Goal: Communication & Community: Answer question/provide support

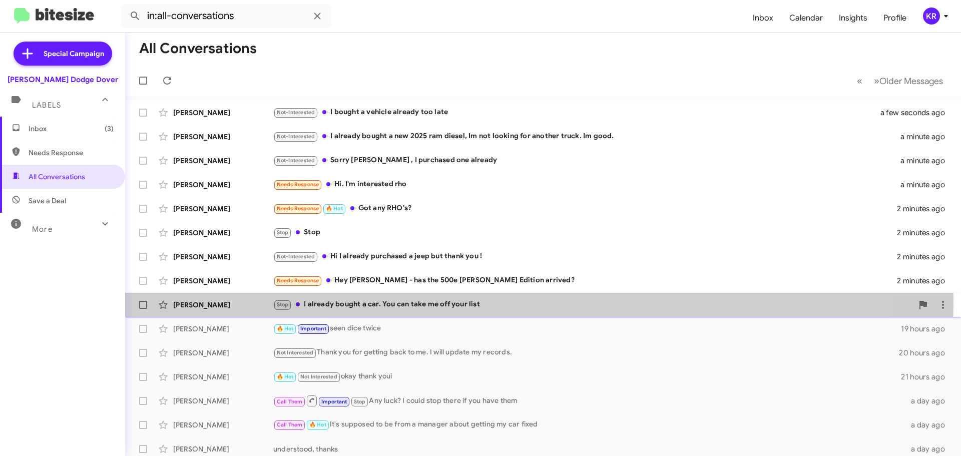
click at [350, 300] on div "Stop I already bought a car. You can take me off your list" at bounding box center [593, 305] width 640 height 12
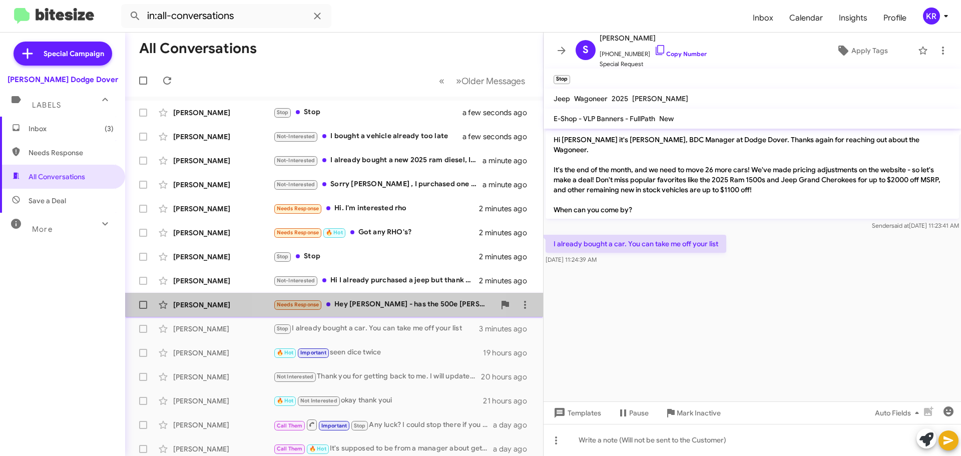
click at [355, 296] on div "[PERSON_NAME] Needs Response Hey [PERSON_NAME] - has the 500e [PERSON_NAME] Edi…" at bounding box center [334, 305] width 402 height 20
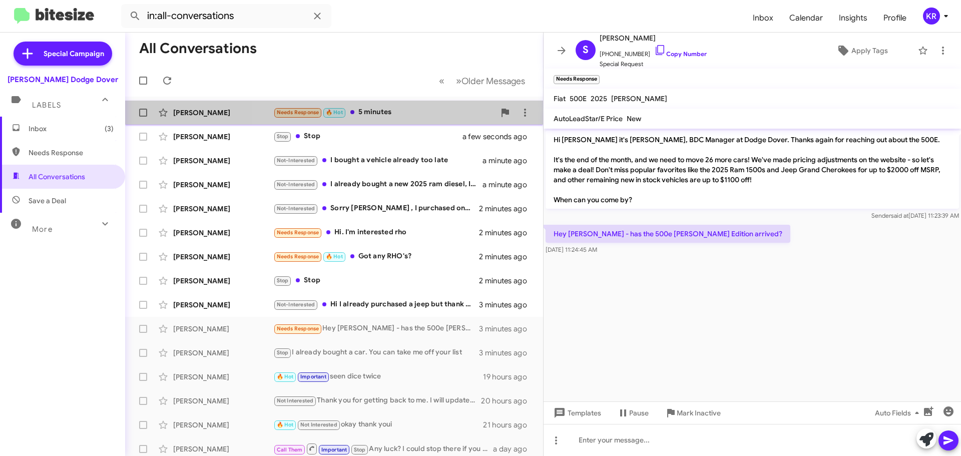
click at [414, 116] on div "Needs Response 🔥 Hot 5 minutes" at bounding box center [384, 113] width 222 height 12
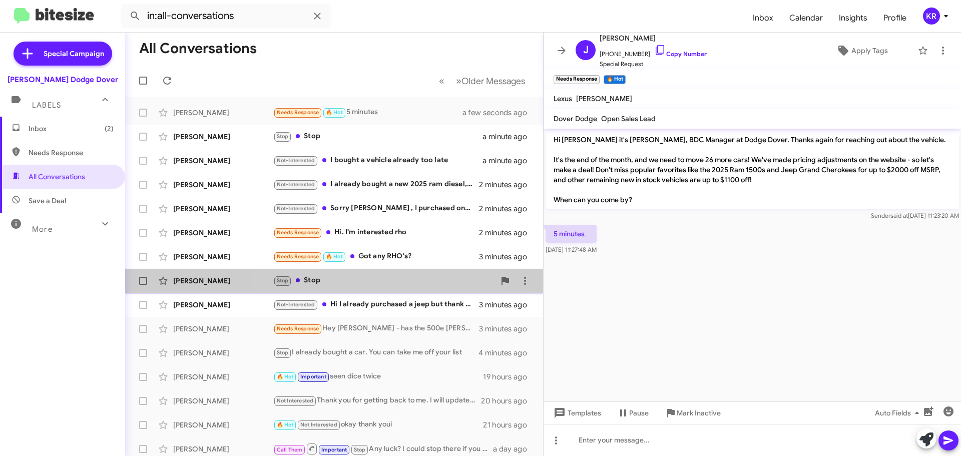
click at [355, 284] on div "Stop Stop" at bounding box center [384, 281] width 222 height 12
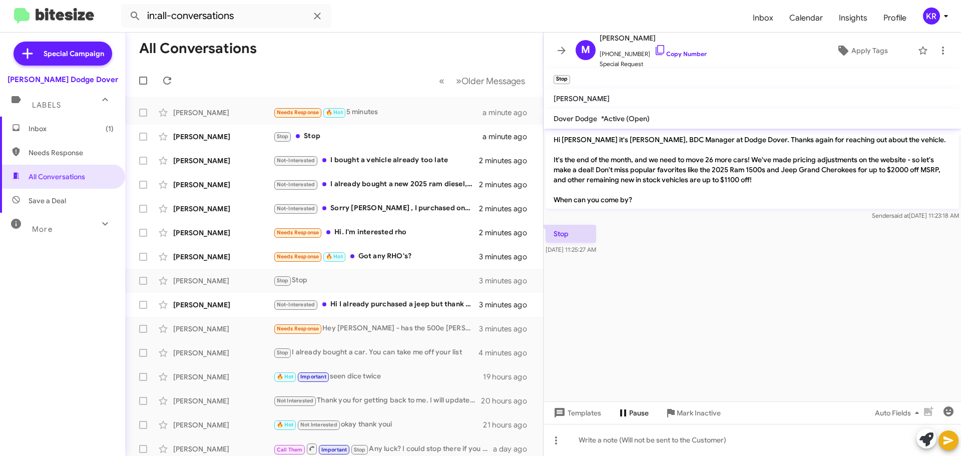
click at [639, 409] on span "Pause" at bounding box center [639, 413] width 20 height 18
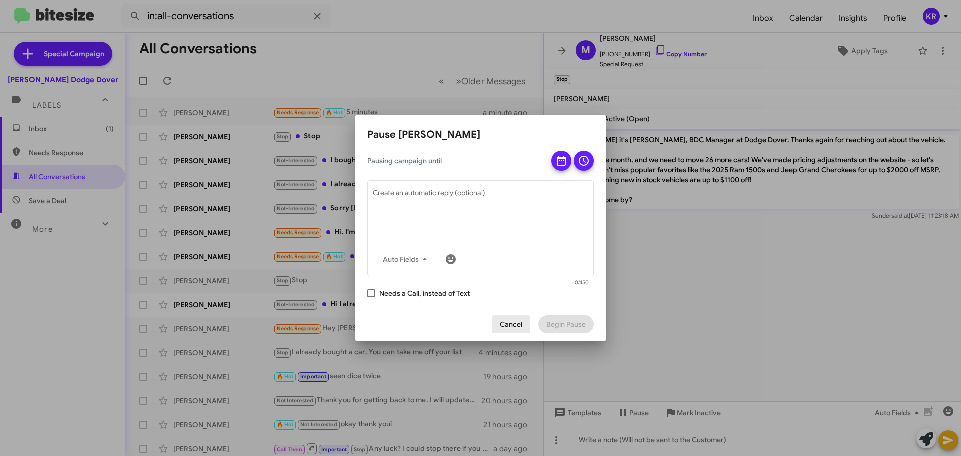
click at [524, 328] on button "Cancel" at bounding box center [510, 324] width 39 height 18
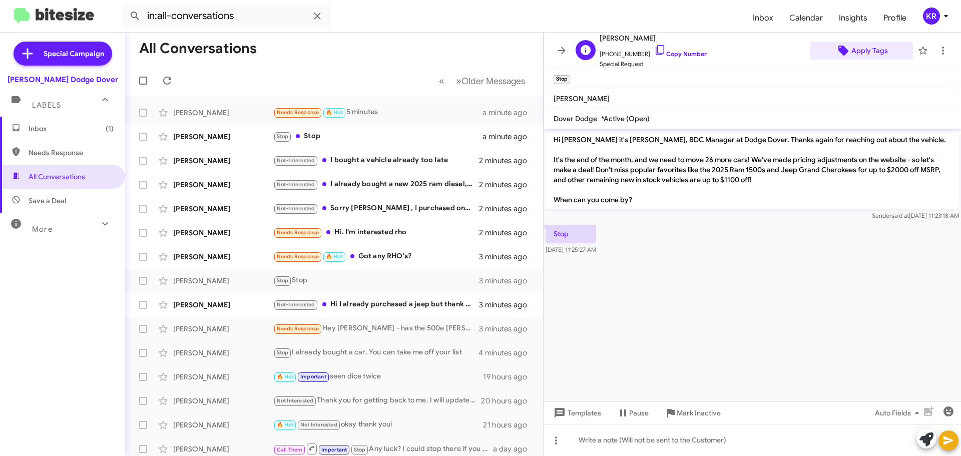
click at [862, 54] on span "Apply Tags" at bounding box center [869, 51] width 37 height 18
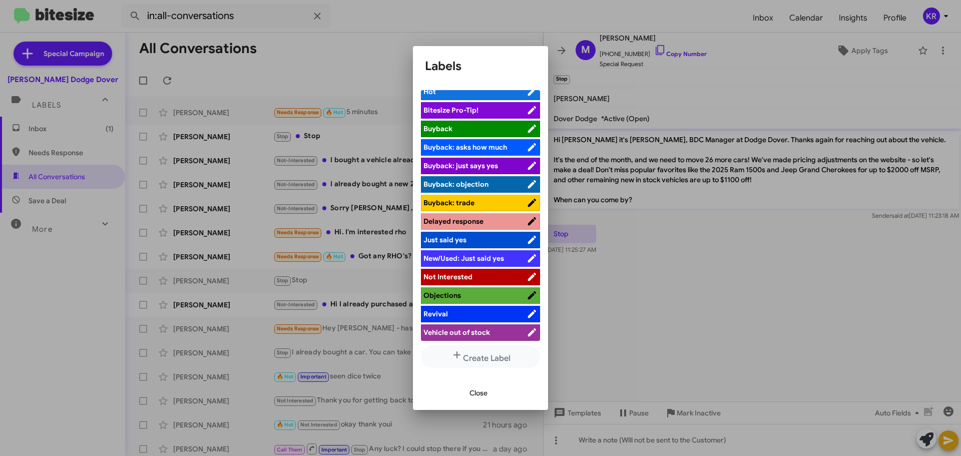
scroll to position [9, 0]
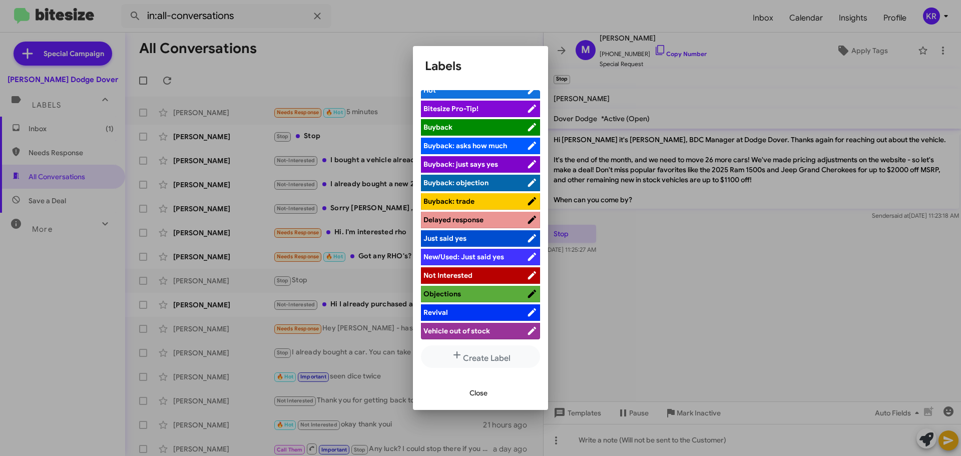
click at [453, 276] on span "Not Interested" at bounding box center [447, 275] width 49 height 9
drag, startPoint x: 478, startPoint y: 395, endPoint x: 481, endPoint y: 390, distance: 6.1
click at [478, 395] on span "Close" at bounding box center [478, 393] width 18 height 18
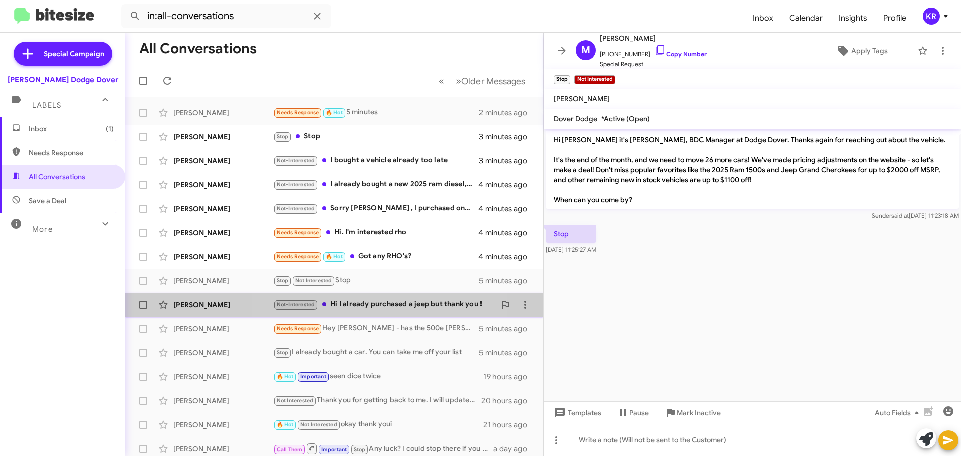
click at [363, 305] on div "Not-Interested Hi I already purchased a jeep but thank you !" at bounding box center [384, 305] width 222 height 12
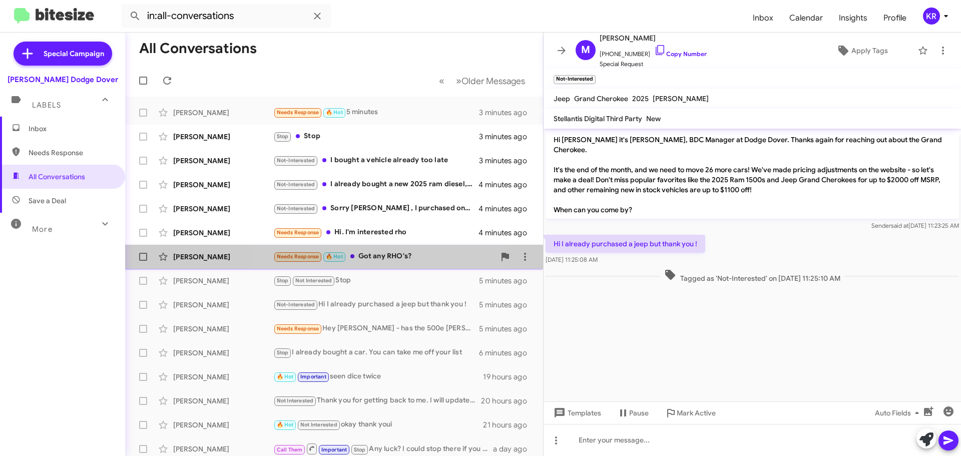
click at [381, 256] on div "Needs Response 🔥 Hot Got any RHO's?" at bounding box center [384, 257] width 222 height 12
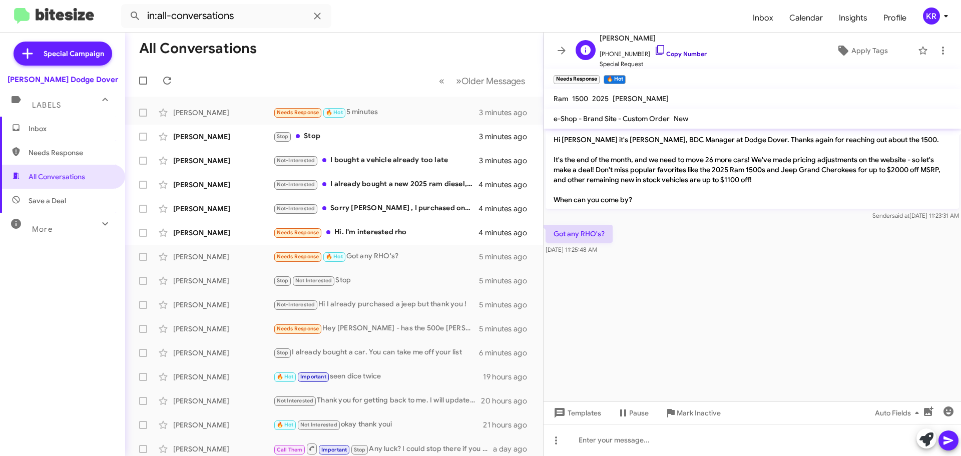
click at [654, 50] on icon at bounding box center [660, 50] width 12 height 12
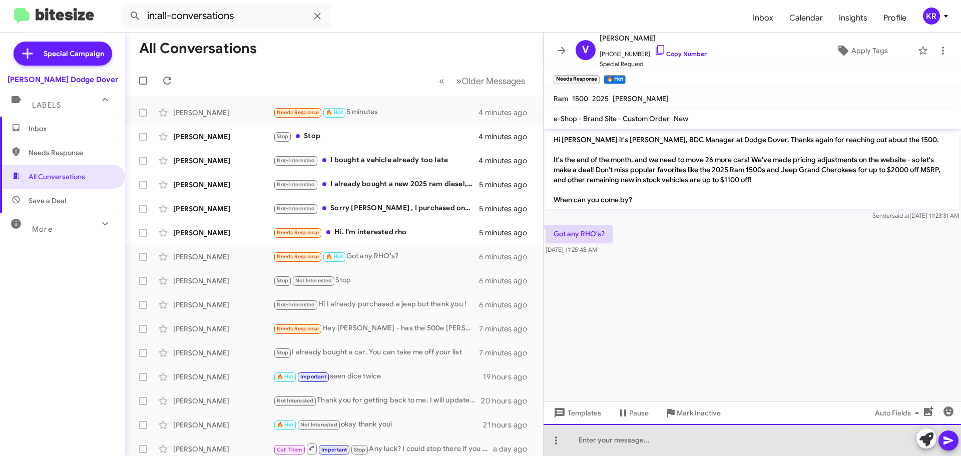
click at [650, 435] on div at bounding box center [752, 440] width 417 height 32
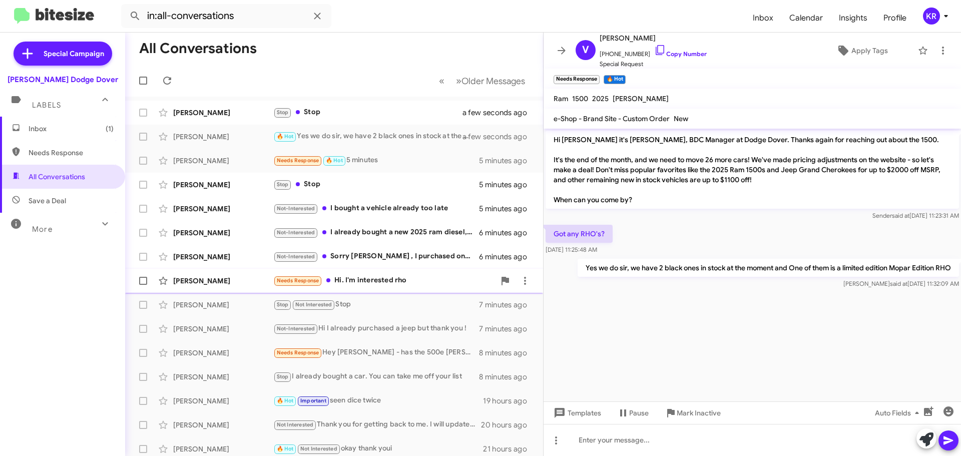
click at [402, 282] on div "Needs Response Hi. I'm interested rho" at bounding box center [384, 281] width 222 height 12
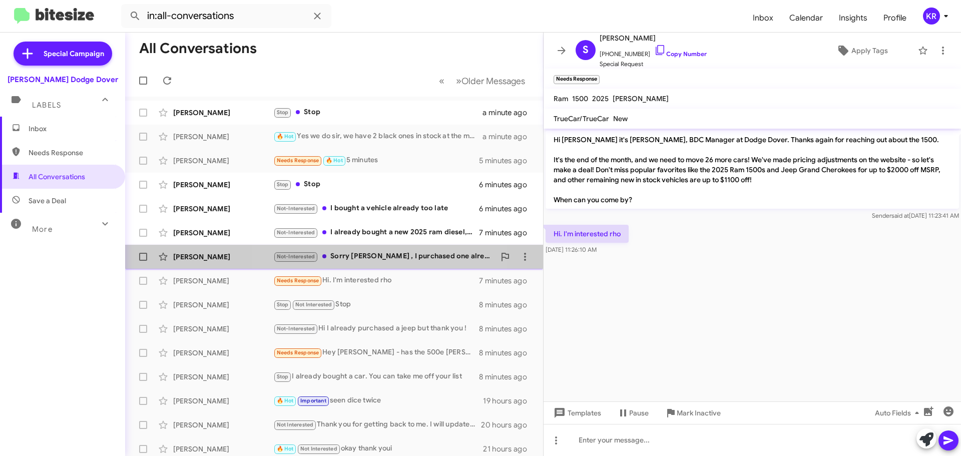
click at [365, 259] on div "Not-Interested Sorry [PERSON_NAME] , I purchased one already" at bounding box center [384, 257] width 222 height 12
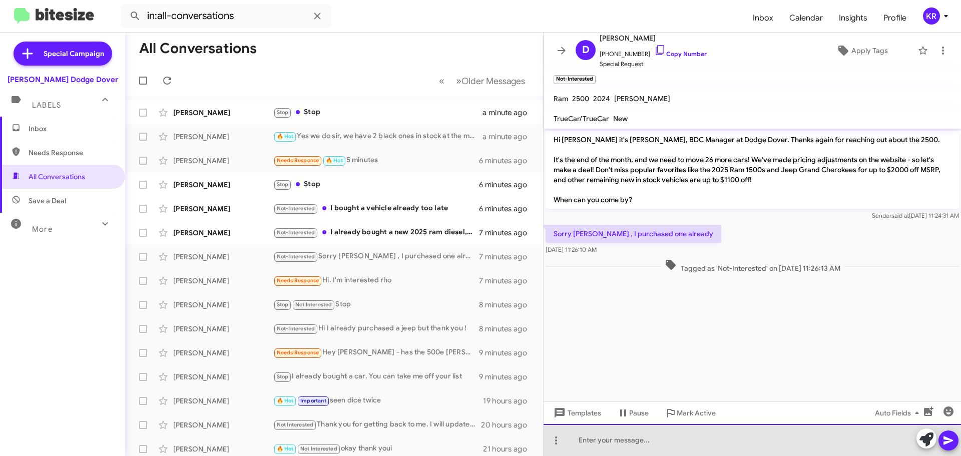
click at [635, 443] on div at bounding box center [752, 440] width 417 height 32
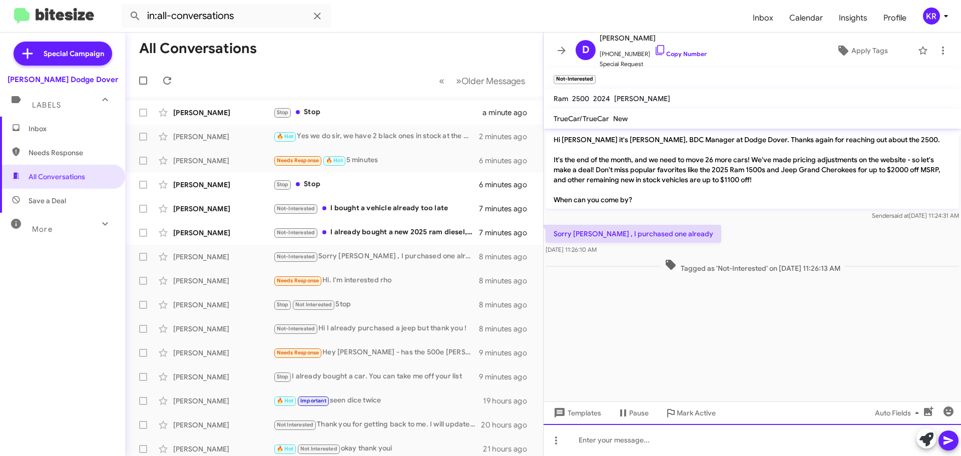
click at [632, 443] on div at bounding box center [752, 440] width 417 height 32
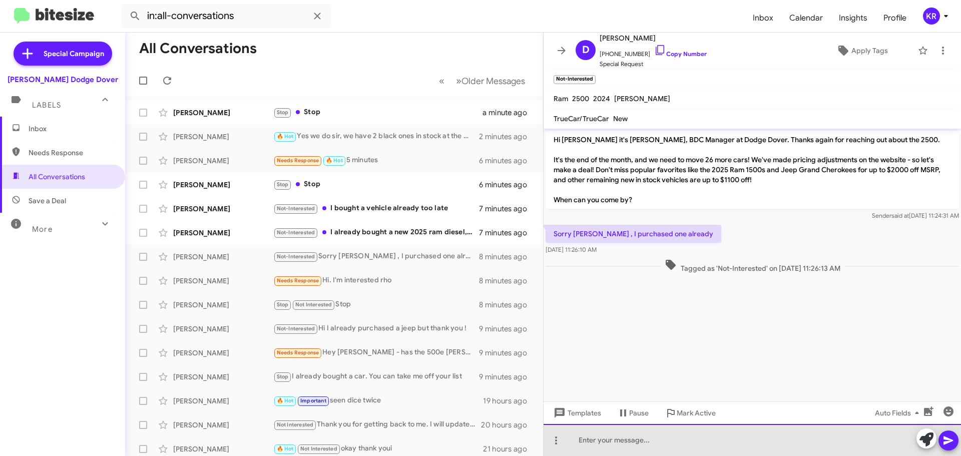
click at [636, 437] on div at bounding box center [752, 440] width 417 height 32
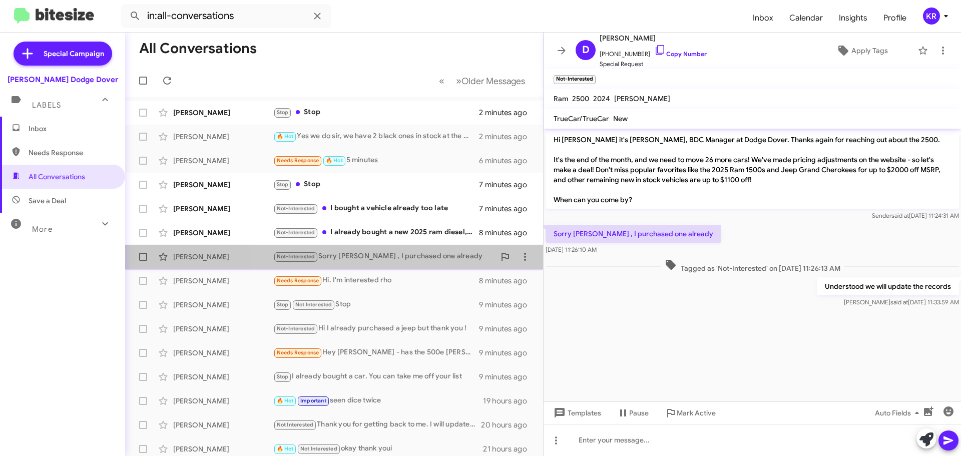
click at [401, 256] on div "Not-Interested Sorry [PERSON_NAME] , I purchased one already" at bounding box center [384, 257] width 222 height 12
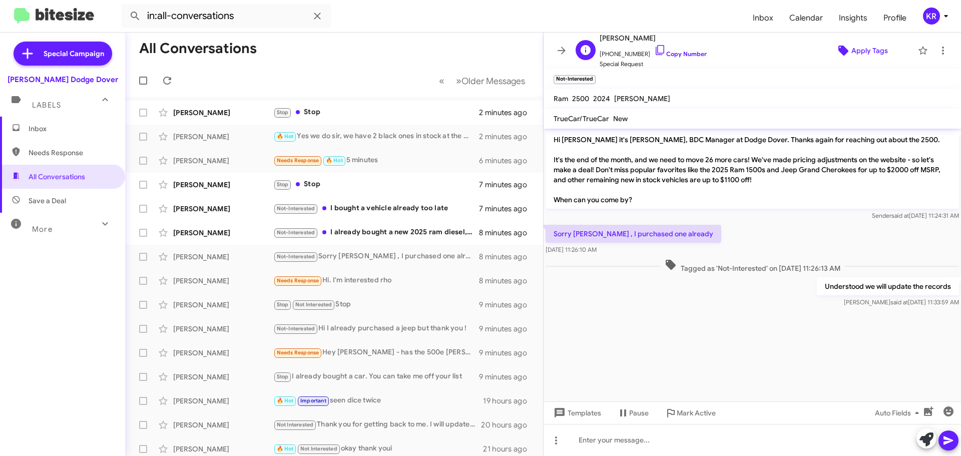
click at [859, 51] on span "Apply Tags" at bounding box center [869, 51] width 37 height 18
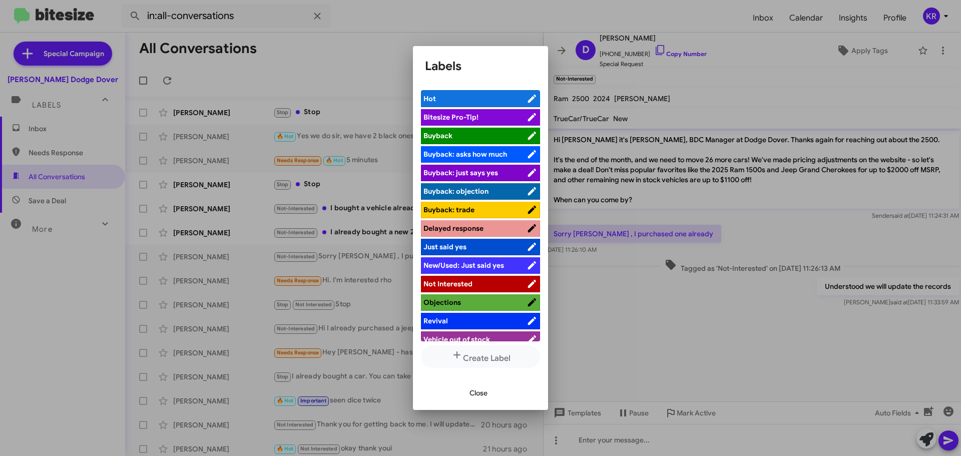
click at [464, 281] on span "Not Interested" at bounding box center [447, 283] width 49 height 9
click at [480, 398] on span "Close" at bounding box center [478, 393] width 18 height 18
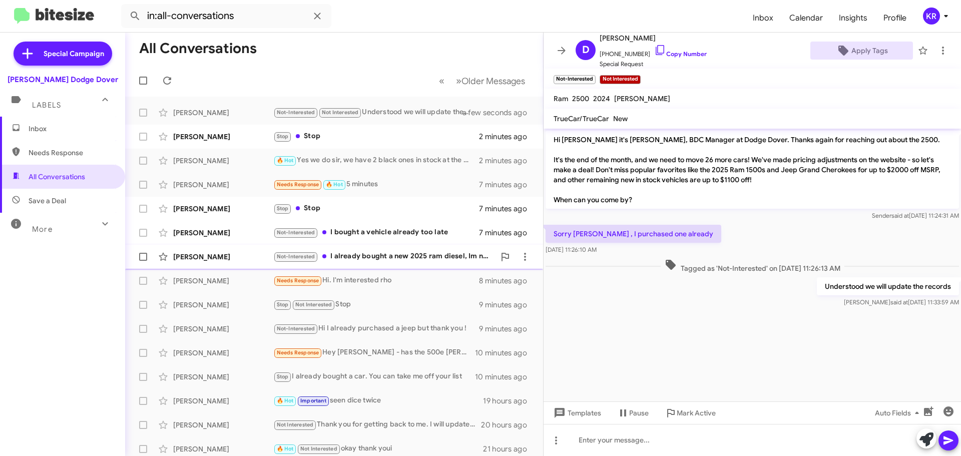
click at [382, 256] on div "Not-Interested I already bought a new 2025 ram diesel, Im not looking for anoth…" at bounding box center [384, 257] width 222 height 12
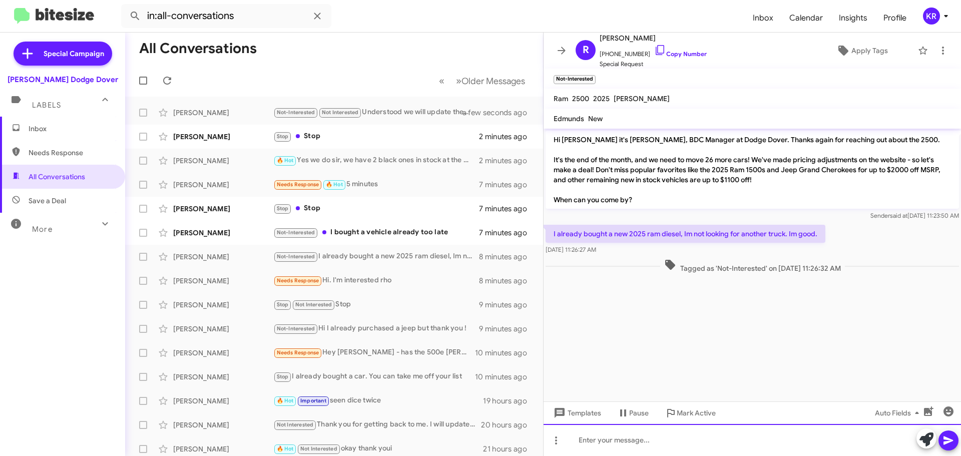
click at [707, 430] on div at bounding box center [752, 440] width 417 height 32
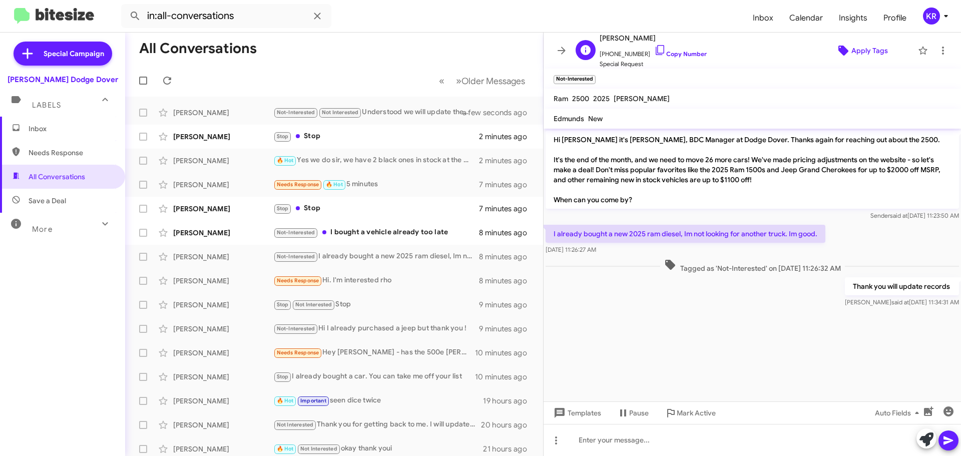
click at [844, 52] on span "Apply Tags" at bounding box center [861, 51] width 87 height 18
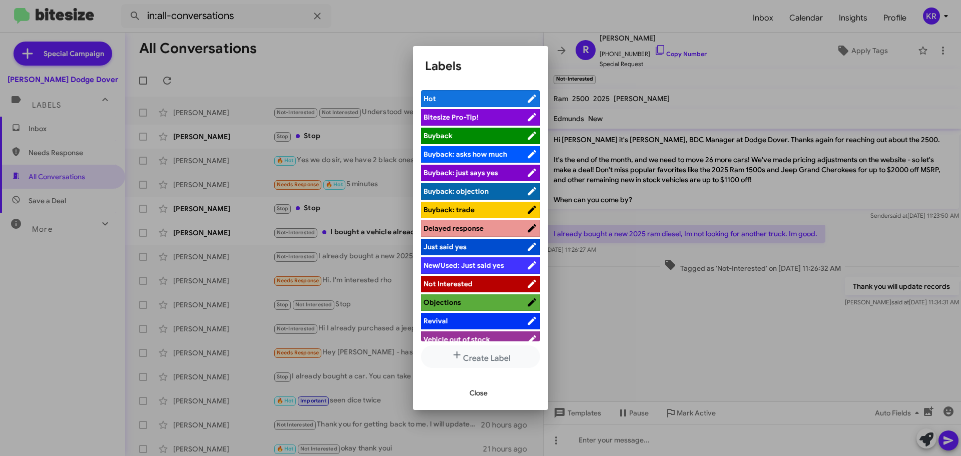
click at [441, 283] on span "Not Interested" at bounding box center [447, 283] width 49 height 9
click at [472, 394] on span "Close" at bounding box center [478, 393] width 18 height 18
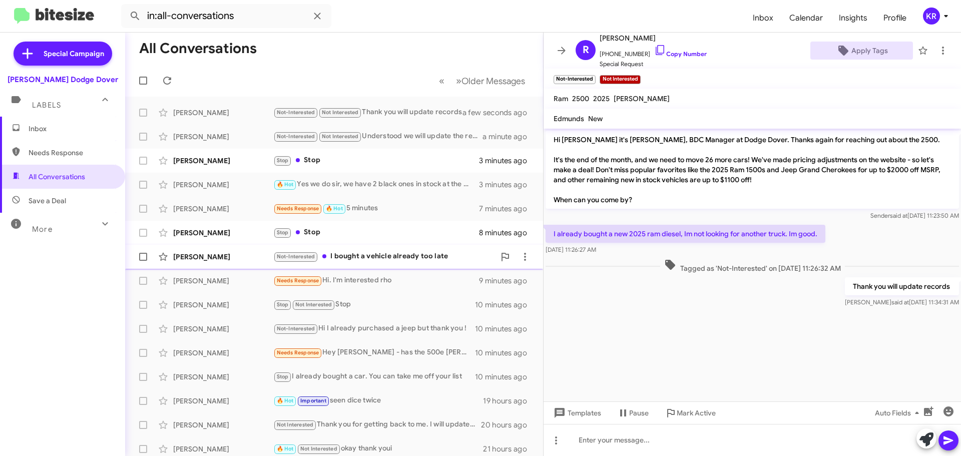
click at [378, 258] on div "Not-Interested I bought a vehicle already too late" at bounding box center [384, 257] width 222 height 12
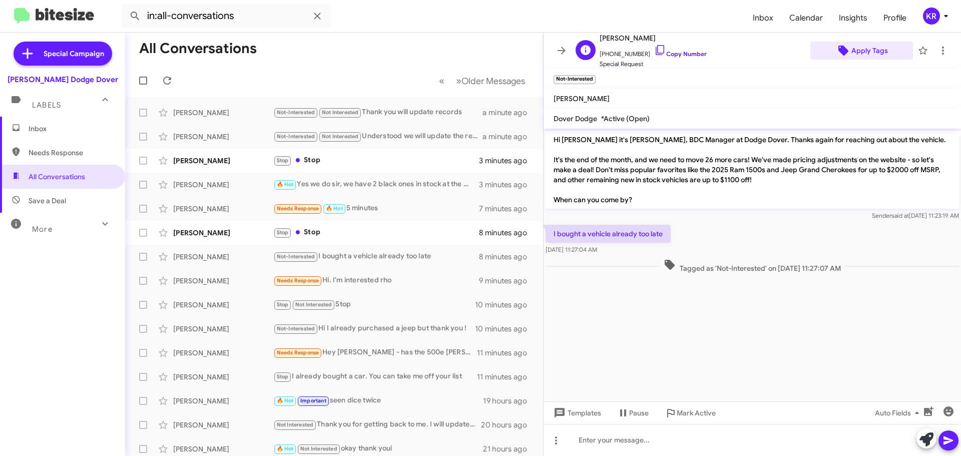
click at [869, 51] on span "Apply Tags" at bounding box center [869, 51] width 37 height 18
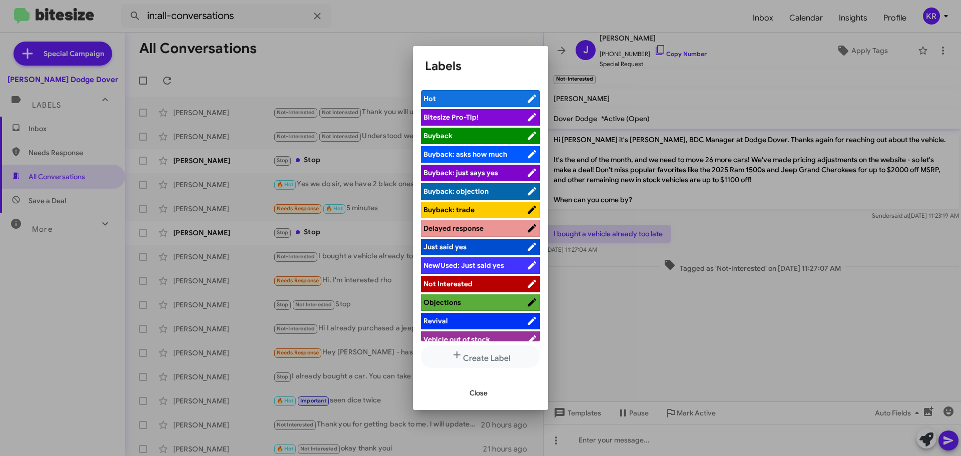
click at [454, 285] on span "Not Interested" at bounding box center [447, 283] width 49 height 9
click at [484, 394] on span "Close" at bounding box center [478, 393] width 18 height 18
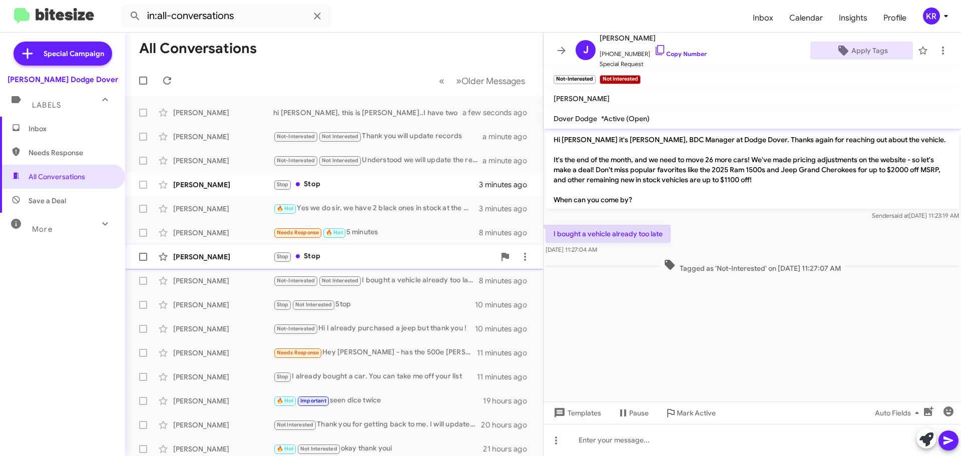
click at [325, 256] on div "Stop Stop" at bounding box center [384, 257] width 222 height 12
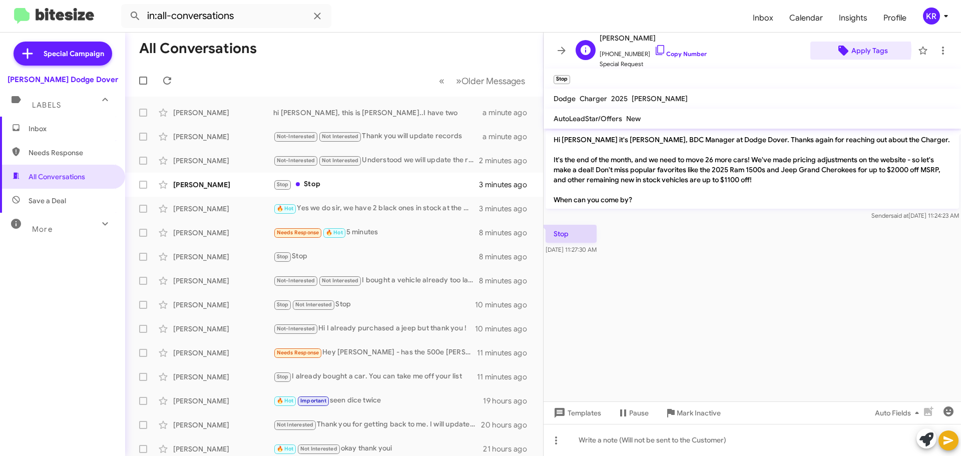
click at [851, 51] on span "Apply Tags" at bounding box center [869, 51] width 37 height 18
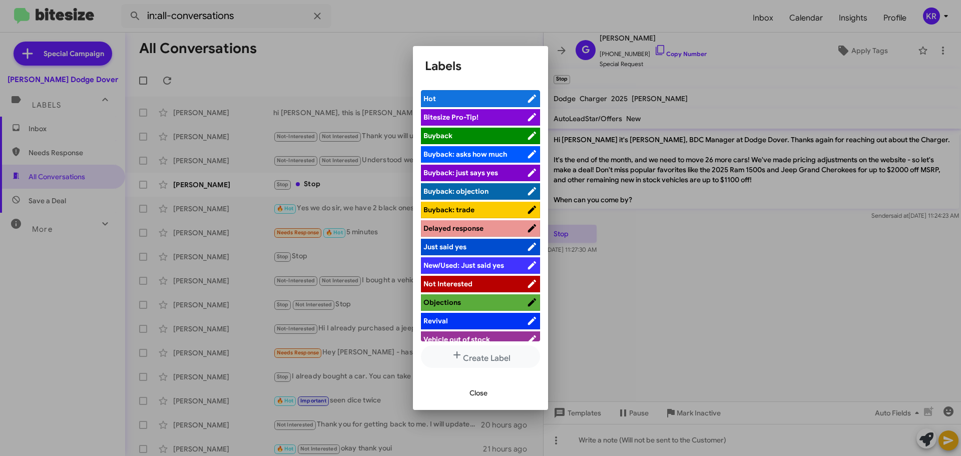
click at [451, 279] on span "Not Interested" at bounding box center [447, 283] width 49 height 9
click at [474, 394] on span "Close" at bounding box center [478, 393] width 18 height 18
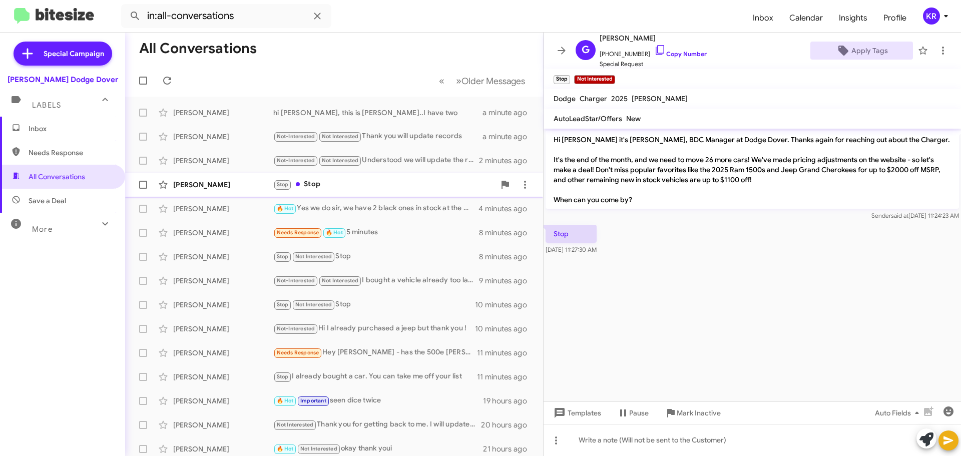
click at [365, 192] on div "[PERSON_NAME] Stop Stop 3 minutes ago" at bounding box center [334, 185] width 402 height 20
click at [851, 50] on span "Apply Tags" at bounding box center [869, 51] width 37 height 18
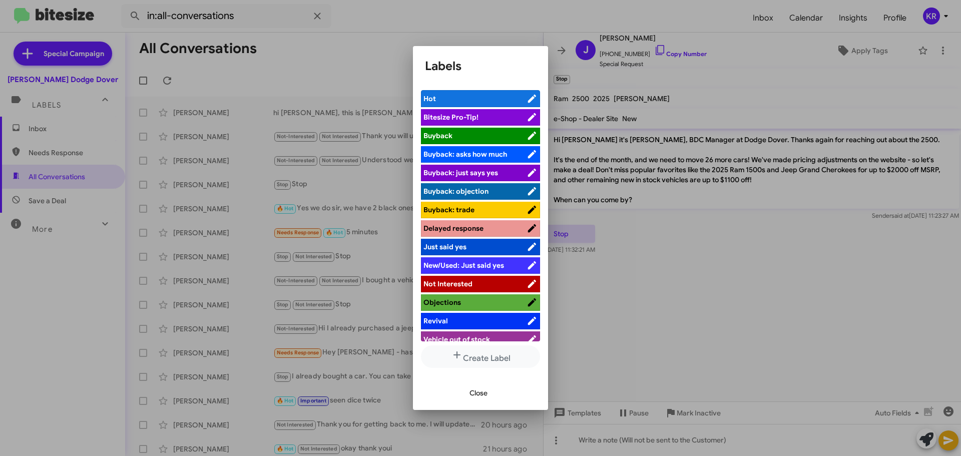
click at [455, 283] on span "Not Interested" at bounding box center [447, 283] width 49 height 9
click at [472, 391] on span "Close" at bounding box center [478, 393] width 18 height 18
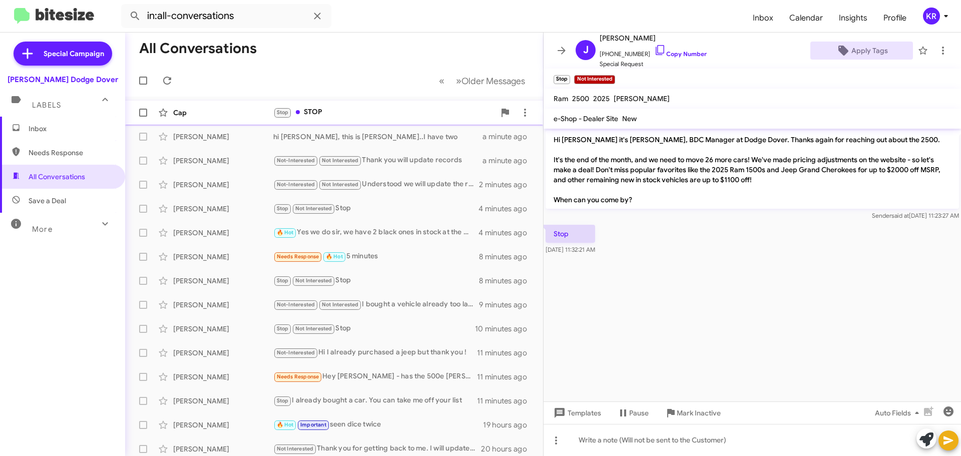
click at [323, 115] on div "Stop STOP" at bounding box center [384, 113] width 222 height 12
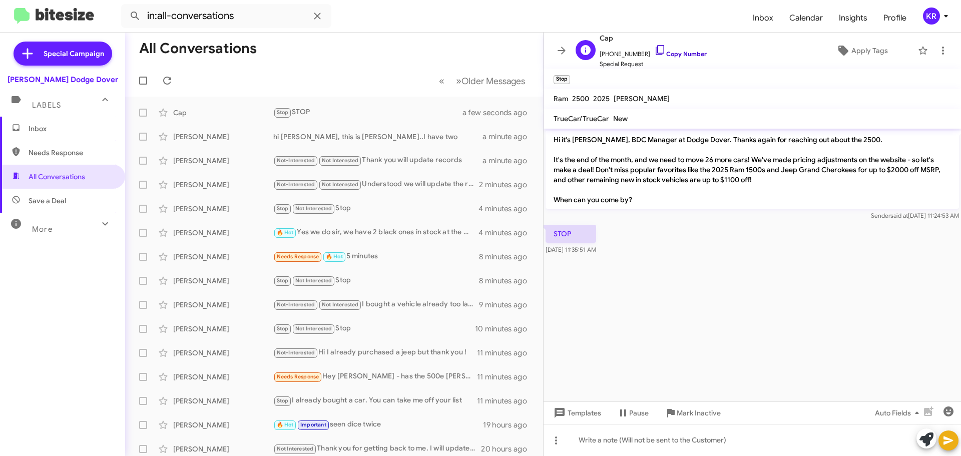
click at [679, 54] on link "Copy Number" at bounding box center [680, 54] width 53 height 8
click at [862, 44] on span "Apply Tags" at bounding box center [869, 51] width 37 height 18
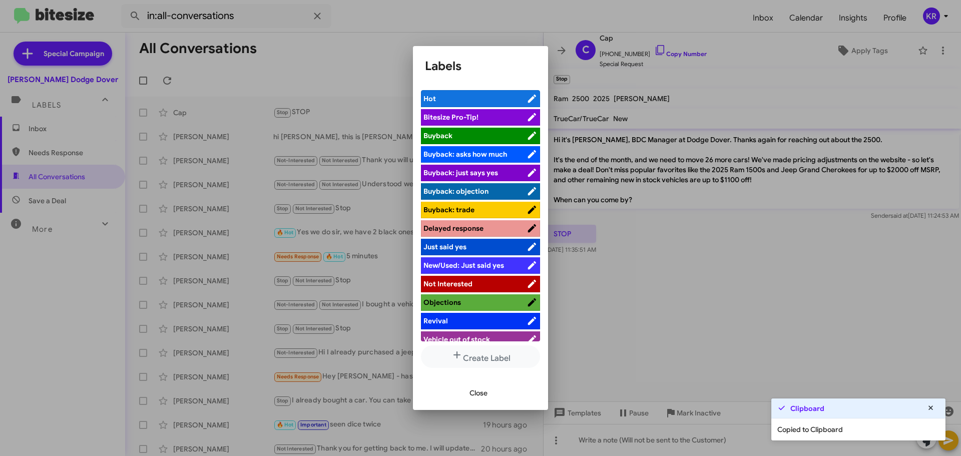
click at [474, 286] on span "Not Interested" at bounding box center [474, 284] width 103 height 10
click at [473, 397] on span "Close" at bounding box center [478, 393] width 18 height 18
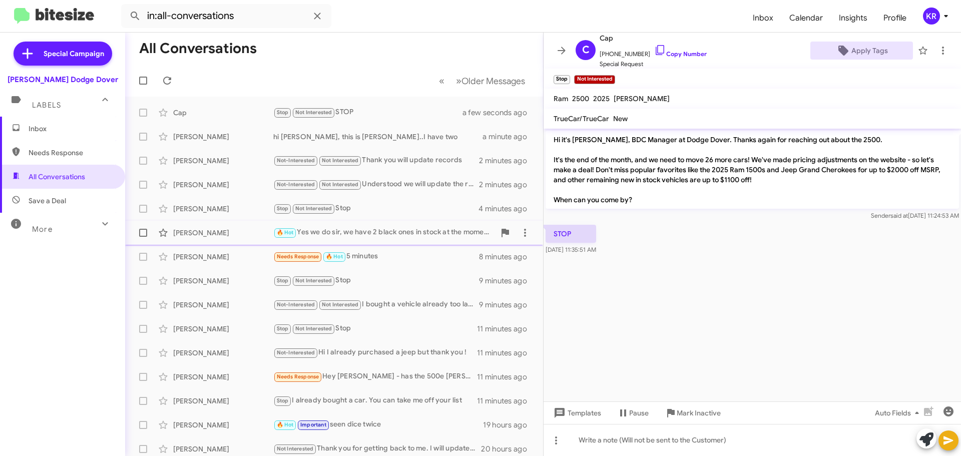
click at [361, 230] on div "🔥 Hot Yes we do sir, we have 2 black ones in stock at the moment and One of the…" at bounding box center [384, 233] width 222 height 12
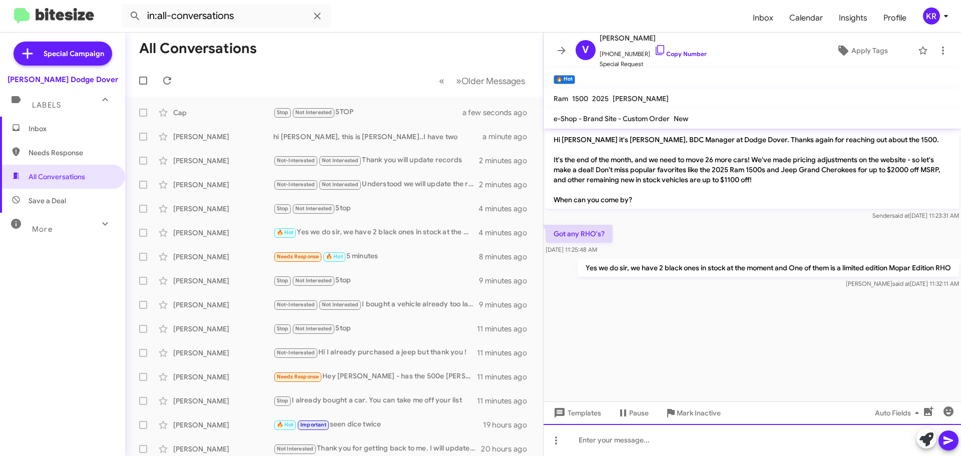
click at [637, 447] on div at bounding box center [752, 440] width 417 height 32
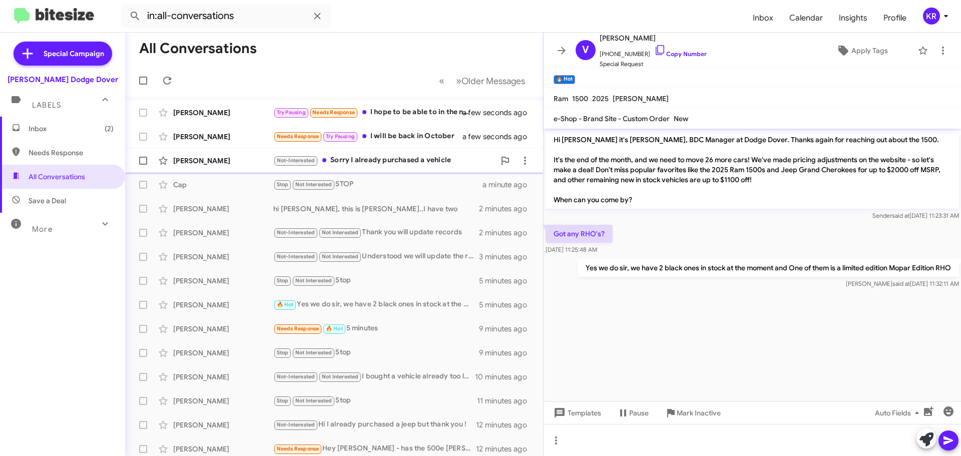
click at [383, 159] on div "Not-Interested Sorry I already purchased a vehicle" at bounding box center [384, 161] width 222 height 12
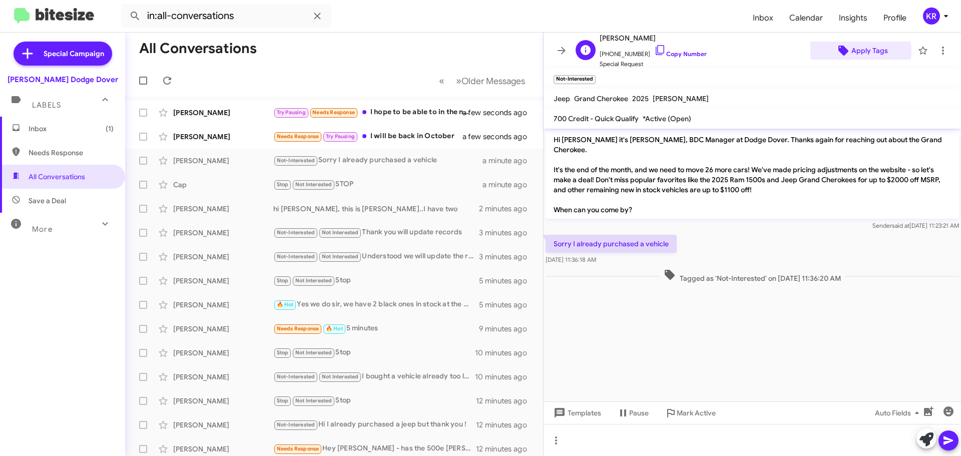
click at [853, 51] on span "Apply Tags" at bounding box center [869, 51] width 37 height 18
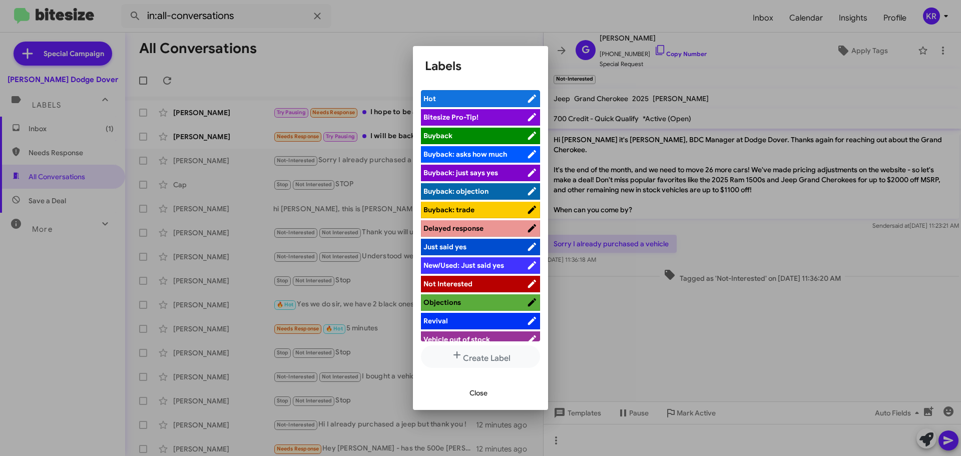
click at [475, 287] on span "Not Interested" at bounding box center [474, 284] width 103 height 10
click at [479, 392] on span "Close" at bounding box center [478, 393] width 18 height 18
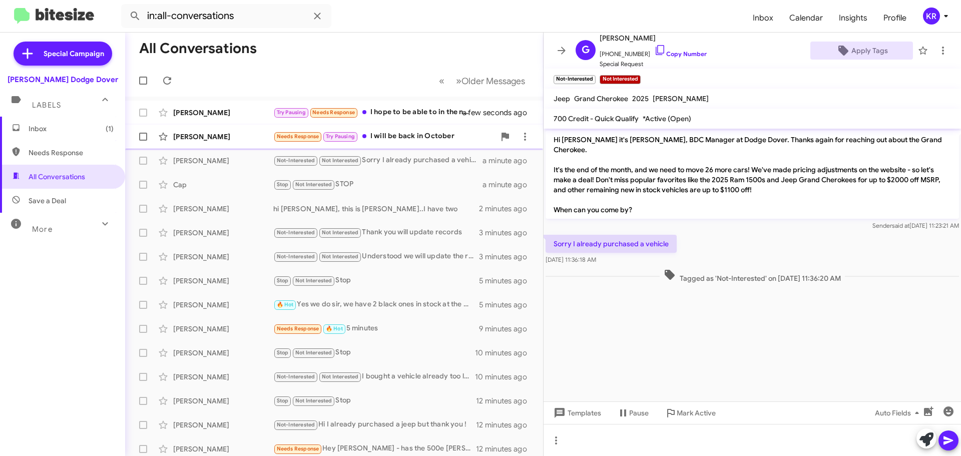
click at [394, 136] on div "Needs Response Try Pausing I will be back in October" at bounding box center [384, 137] width 222 height 12
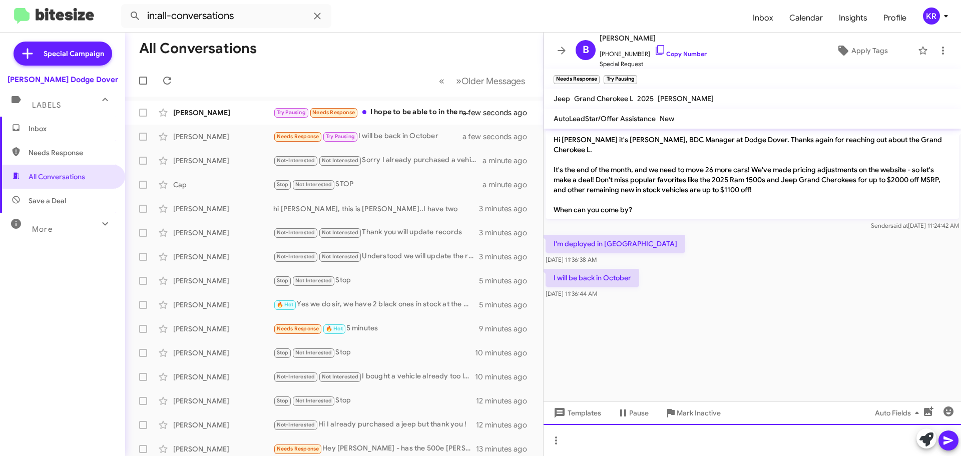
click at [616, 439] on div at bounding box center [752, 440] width 417 height 32
click at [679, 440] on div "Understood reach out when conient thank you for your service!" at bounding box center [752, 440] width 417 height 32
drag, startPoint x: 679, startPoint y: 440, endPoint x: 673, endPoint y: 442, distance: 6.3
click at [673, 442] on div "Understood reach out when conient thank you for your service!" at bounding box center [752, 440] width 417 height 32
click at [680, 441] on div "Understood reach out when conient thank you for your service!" at bounding box center [752, 440] width 417 height 32
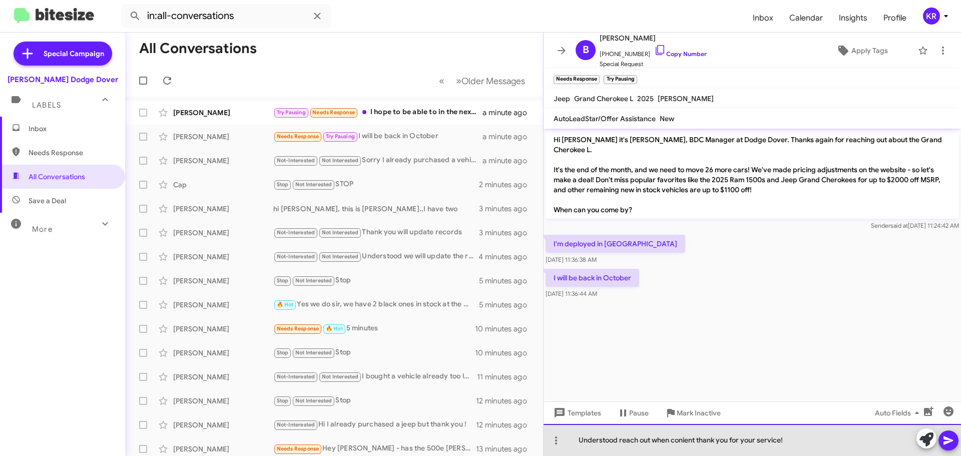
click at [682, 441] on div "Understood reach out when conient thank you for your service!" at bounding box center [752, 440] width 417 height 32
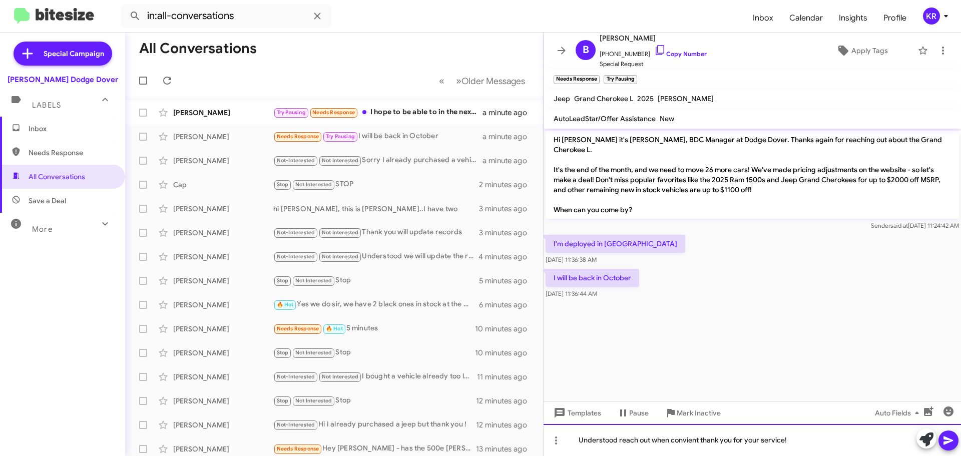
click at [697, 441] on div "Understood reach out when convient thank you for your service!" at bounding box center [752, 440] width 417 height 32
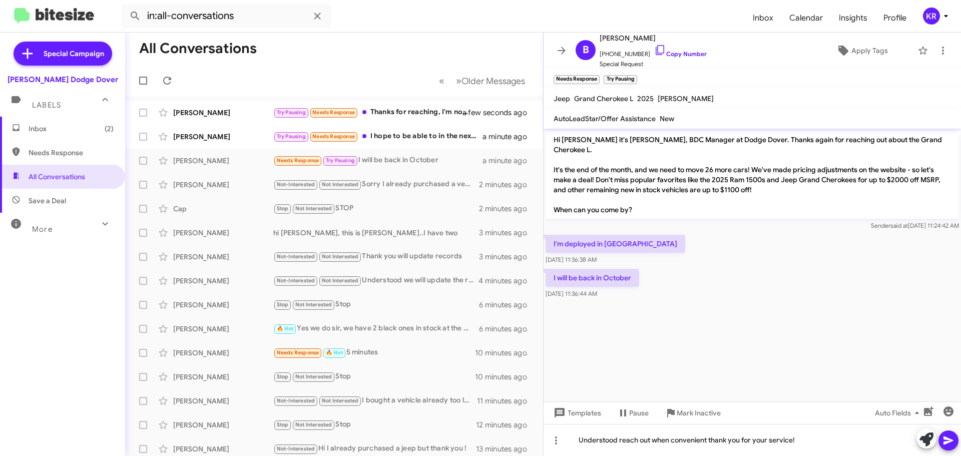
click at [952, 439] on icon at bounding box center [948, 440] width 12 height 12
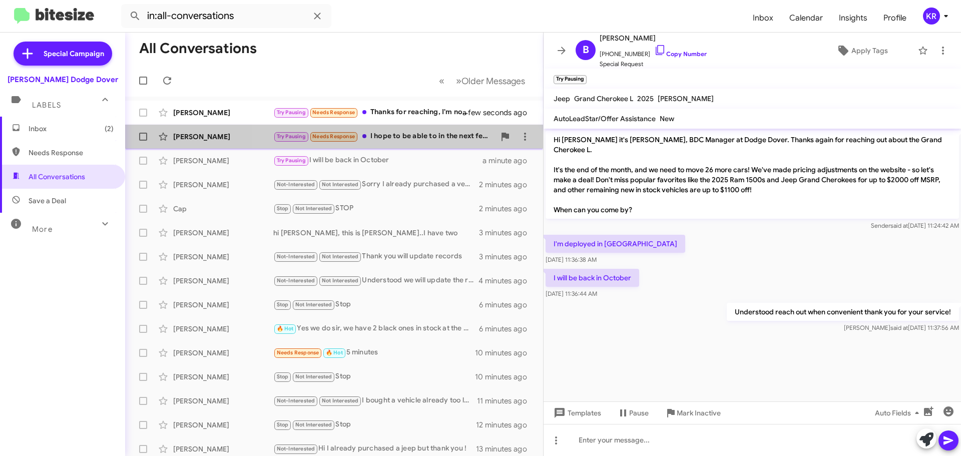
click at [413, 134] on div "Try Pausing Needs Response I hope to be able to in the next few weeks. I have h…" at bounding box center [384, 137] width 222 height 12
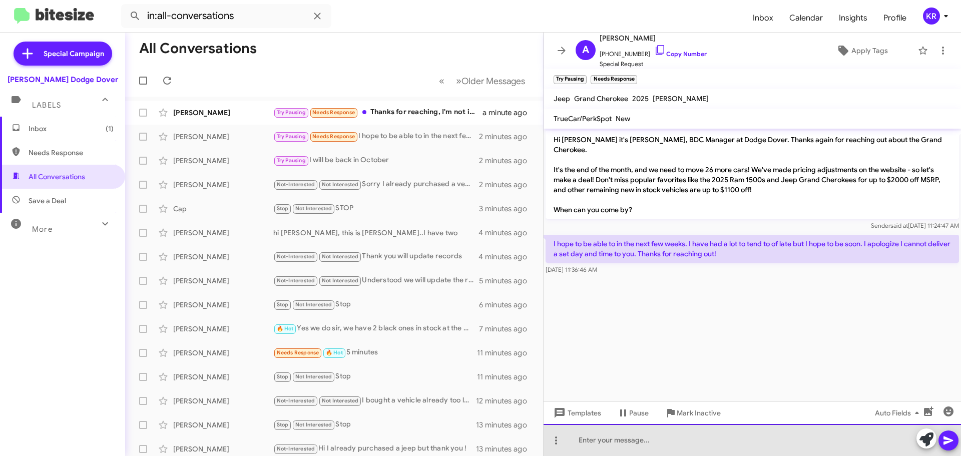
click at [678, 435] on div at bounding box center [752, 440] width 417 height 32
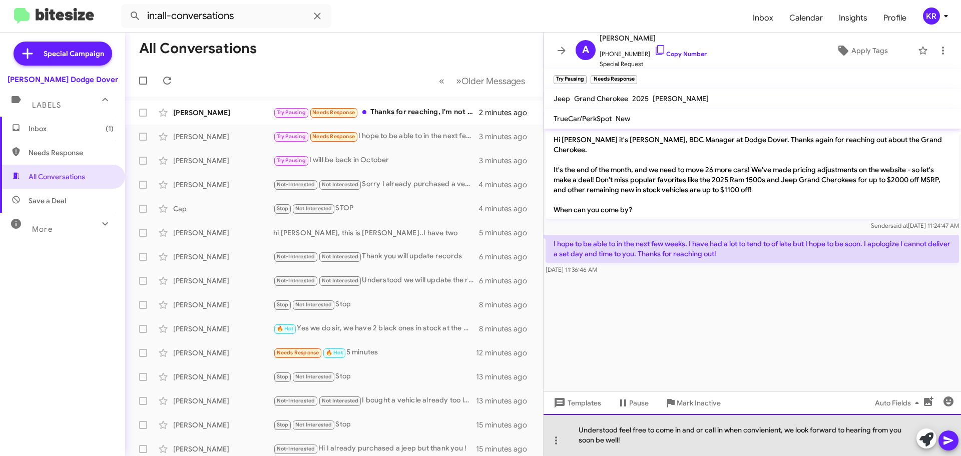
click at [763, 433] on div "Understood feel free to come in and or call in when convienient, we look forwar…" at bounding box center [752, 435] width 417 height 42
click at [683, 431] on div "Understood feel free to come in and or call in when convenient, we look forward…" at bounding box center [752, 435] width 417 height 42
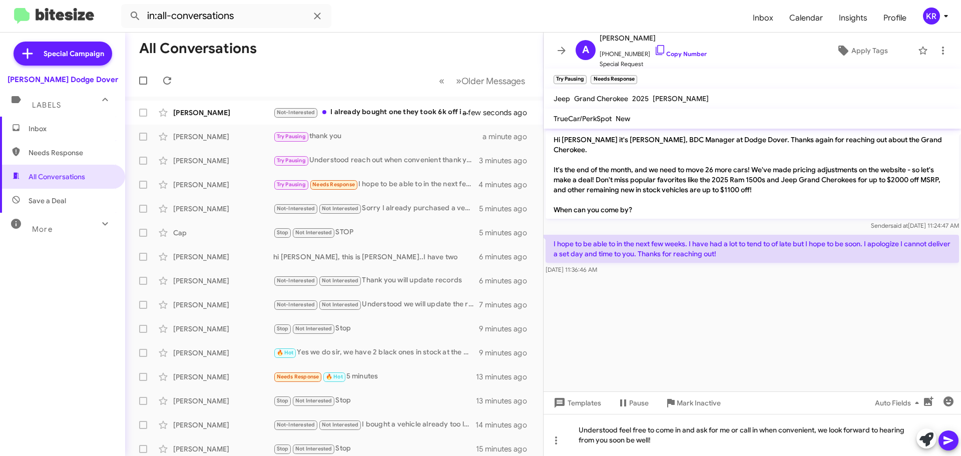
click at [950, 439] on icon at bounding box center [948, 440] width 10 height 9
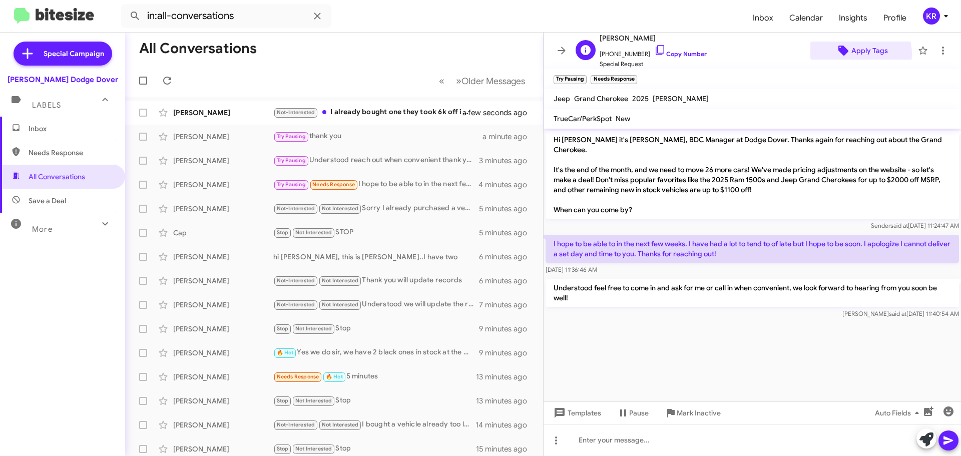
click at [853, 54] on span "Apply Tags" at bounding box center [869, 51] width 37 height 18
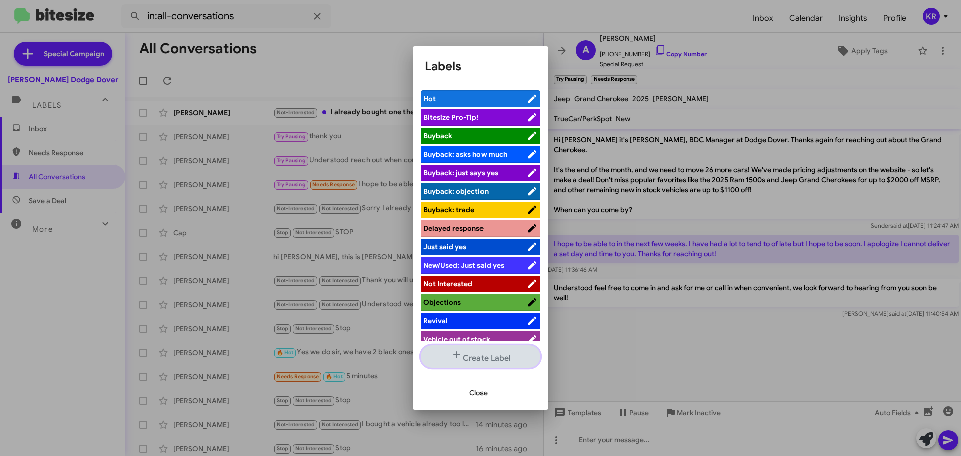
click at [482, 357] on button "Create Label" at bounding box center [480, 356] width 119 height 23
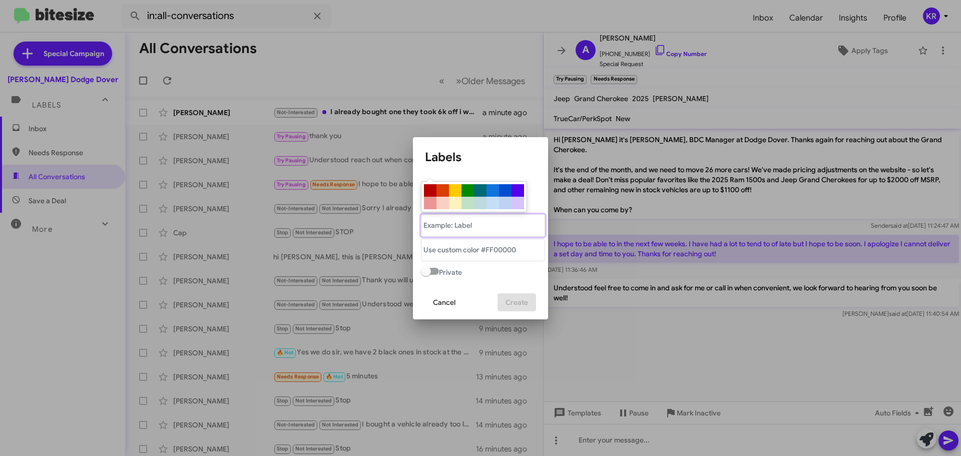
click at [487, 223] on "text" at bounding box center [483, 225] width 124 height 23
type "Reach out later"
click at [490, 189] on div at bounding box center [492, 190] width 13 height 13
type "#1273de"
click at [513, 306] on span "Create" at bounding box center [517, 302] width 23 height 18
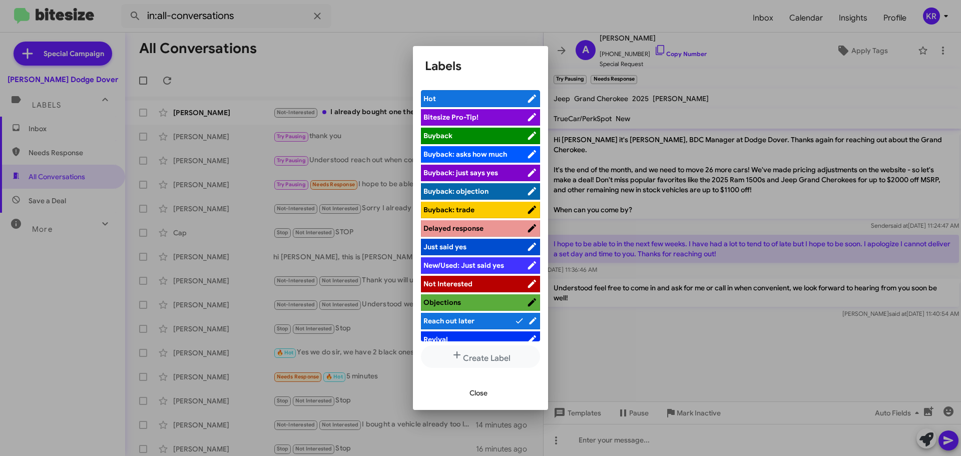
click at [470, 320] on span "Reach out later" at bounding box center [448, 320] width 51 height 9
click at [480, 398] on span "Close" at bounding box center [478, 393] width 18 height 18
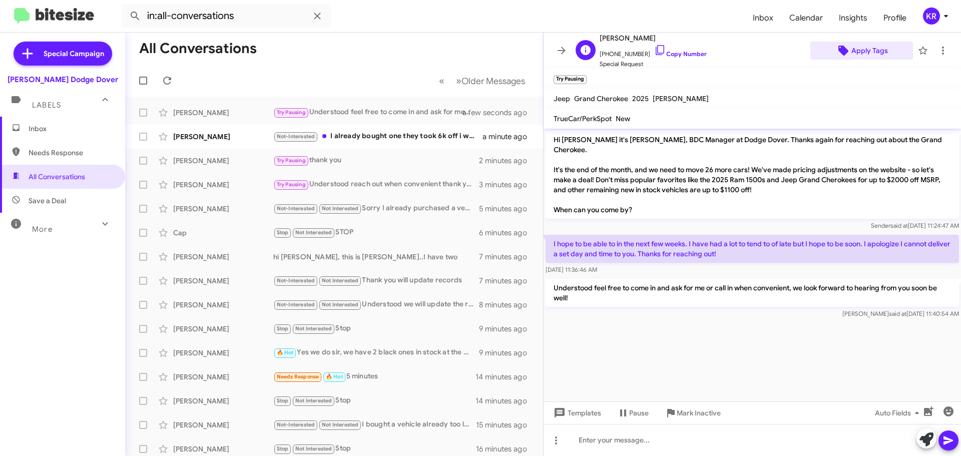
click at [858, 49] on span "Apply Tags" at bounding box center [869, 51] width 37 height 18
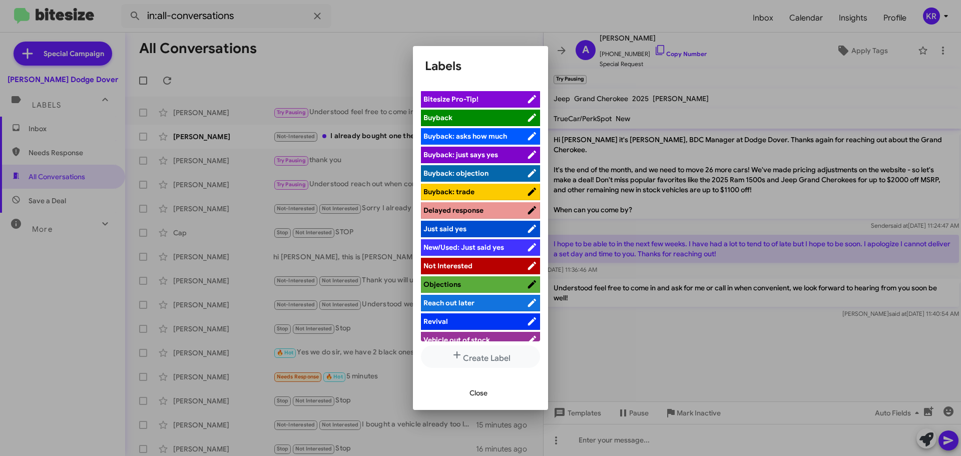
scroll to position [27, 0]
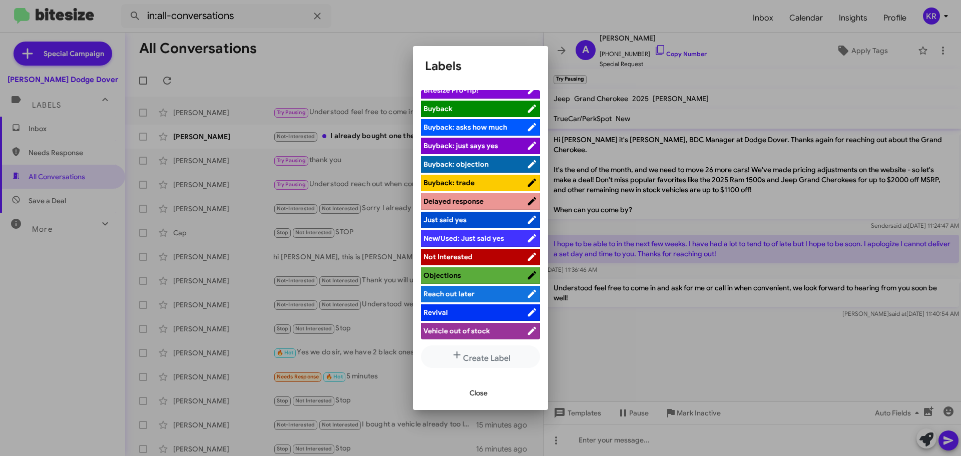
click at [482, 293] on span "Reach out later" at bounding box center [474, 294] width 103 height 10
click at [485, 393] on span "Close" at bounding box center [478, 393] width 18 height 18
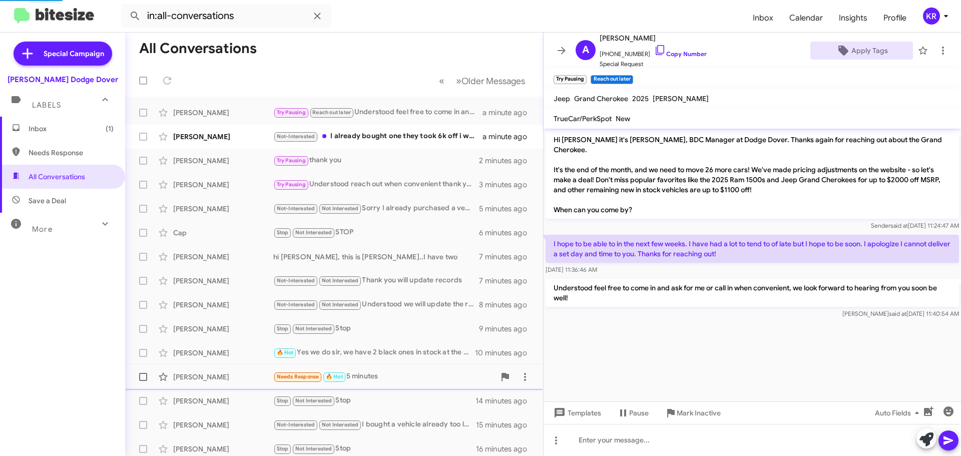
scroll to position [17, 0]
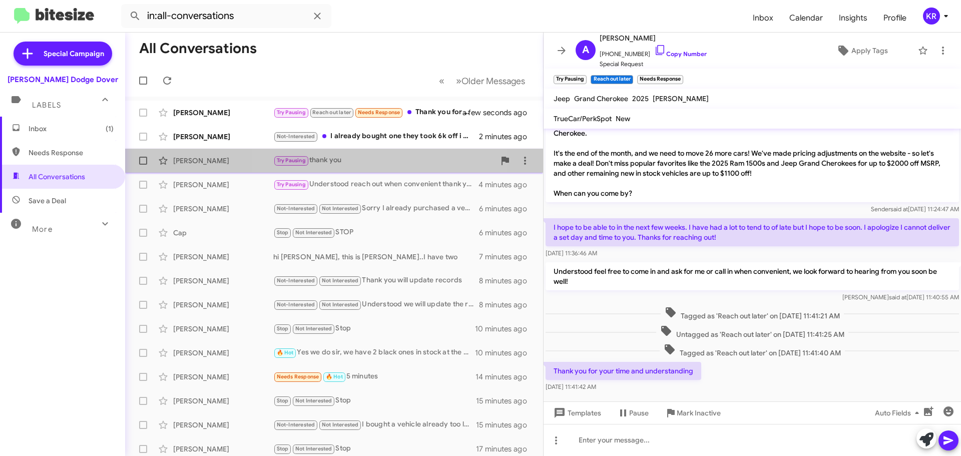
click at [370, 160] on div "Try Pausing thank you" at bounding box center [384, 161] width 222 height 12
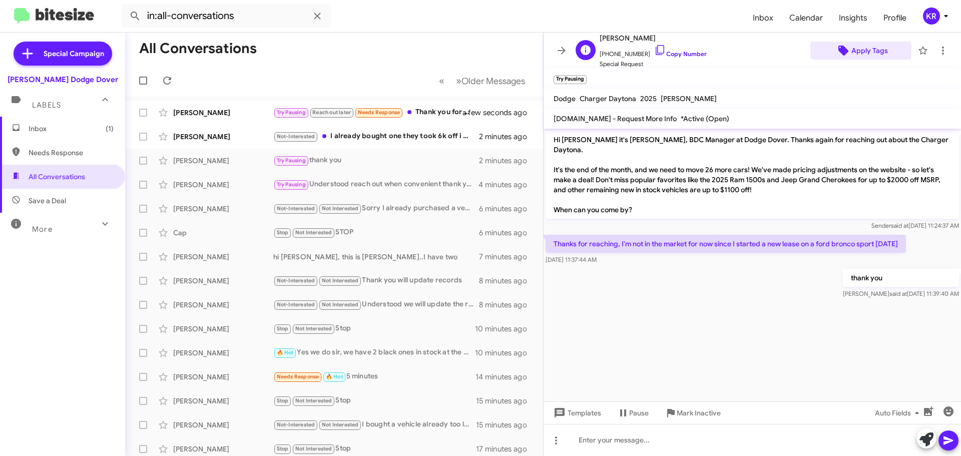
click at [845, 51] on span "Apply Tags" at bounding box center [861, 51] width 87 height 18
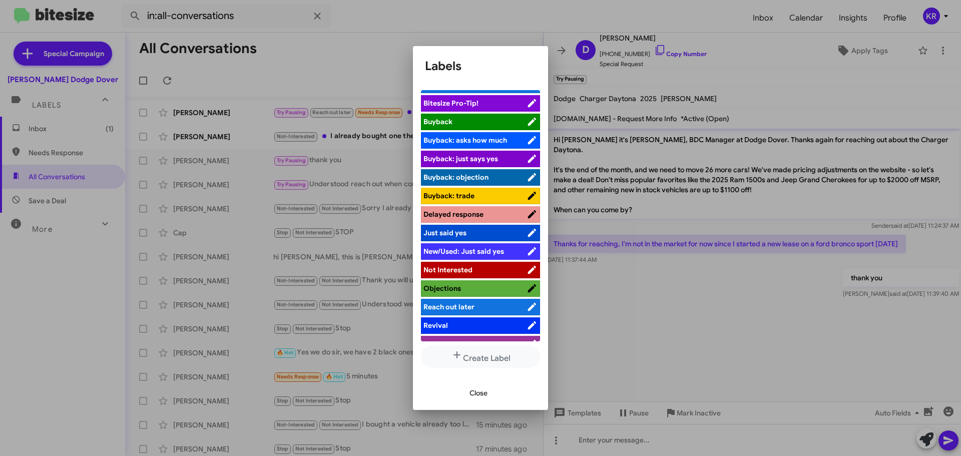
scroll to position [27, 0]
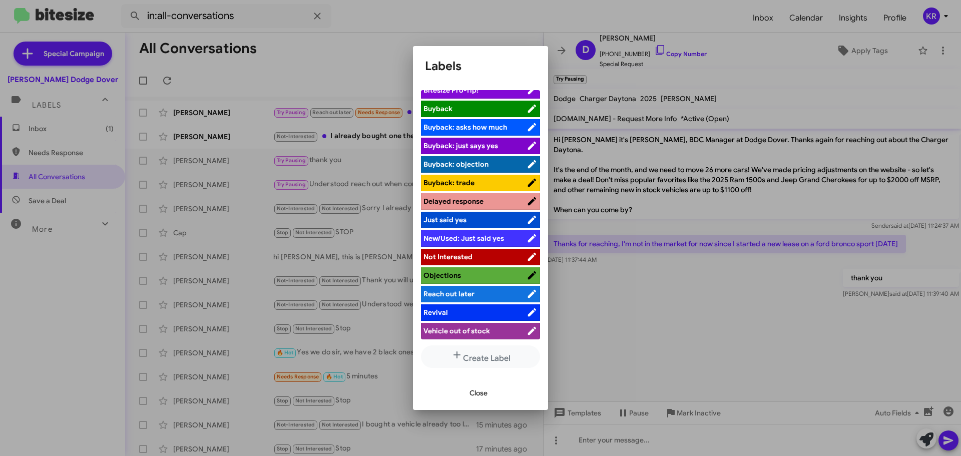
click at [468, 247] on ul "Hot Bitesize Pro-Tip! [PERSON_NAME]: asks how much [PERSON_NAME]: just says yes…" at bounding box center [480, 215] width 119 height 251
click at [462, 257] on span "Not Interested" at bounding box center [447, 256] width 49 height 9
click at [478, 392] on span "Close" at bounding box center [478, 393] width 18 height 18
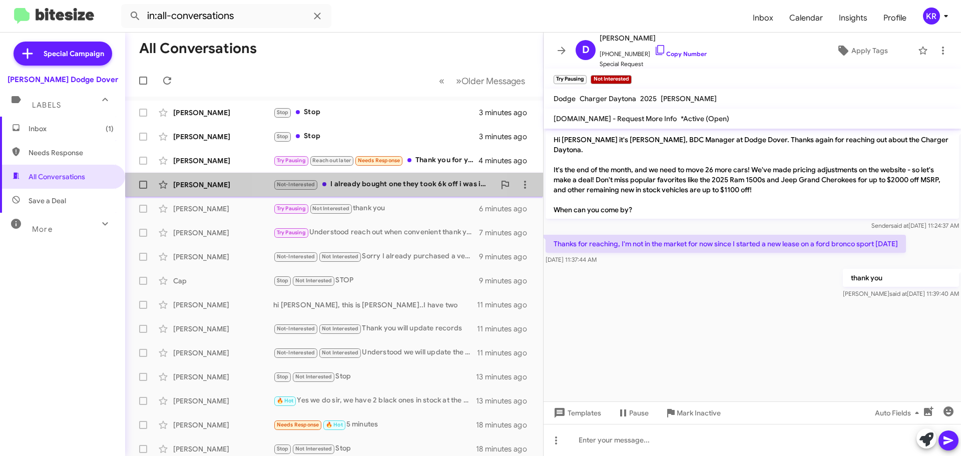
click at [336, 183] on div "Not-Interested I already bought one they took 6k off i was in and ready to sign…" at bounding box center [384, 185] width 222 height 12
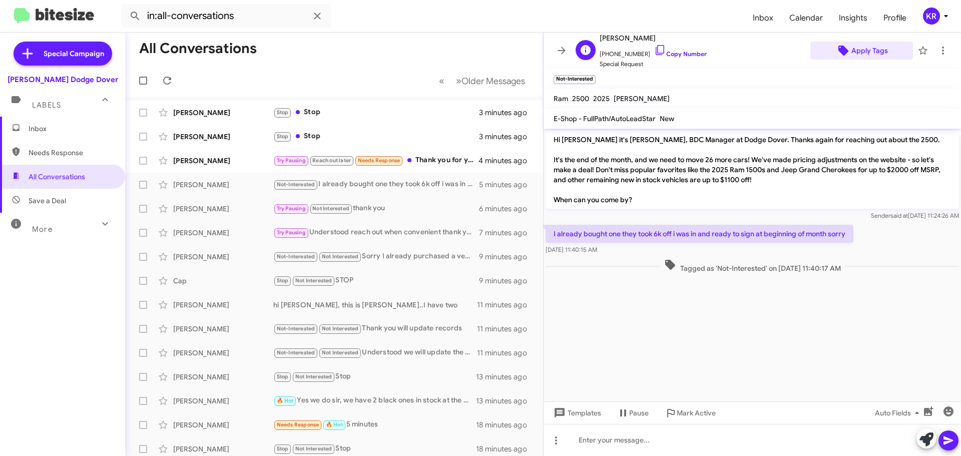
click at [859, 53] on span "Apply Tags" at bounding box center [869, 51] width 37 height 18
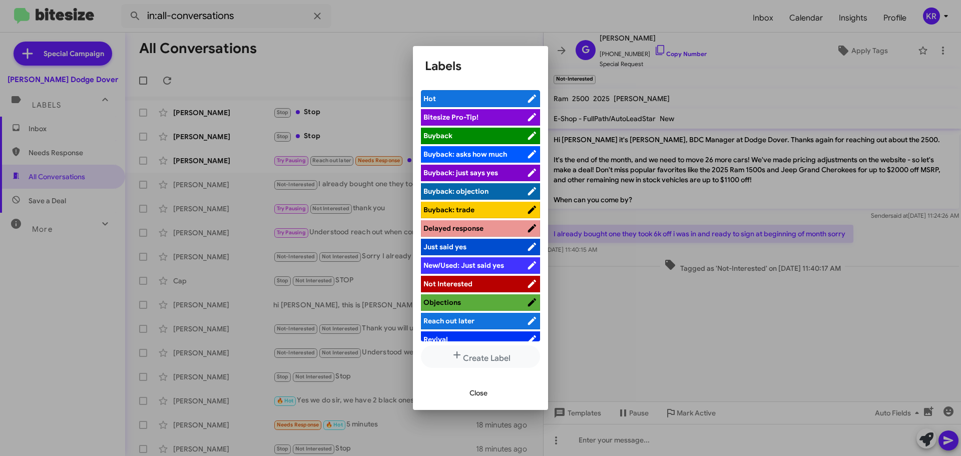
click at [474, 278] on li "Not Interested" at bounding box center [480, 284] width 119 height 17
click at [477, 391] on span "Close" at bounding box center [478, 393] width 18 height 18
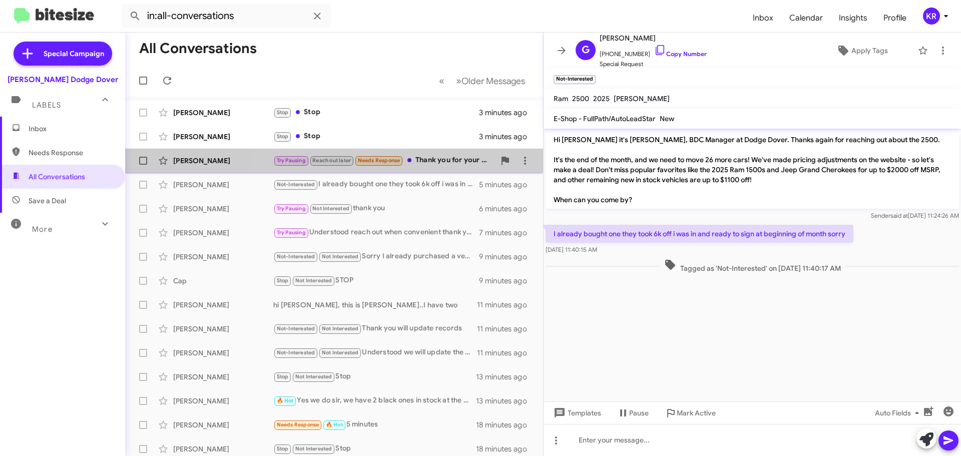
click at [437, 162] on div "Try Pausing Reach out later Needs Response Thank you for your time and understa…" at bounding box center [384, 161] width 222 height 12
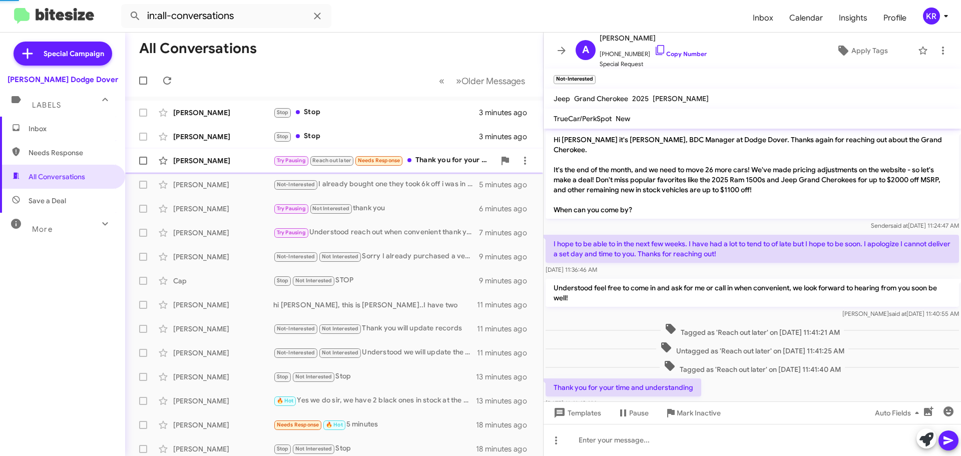
scroll to position [17, 0]
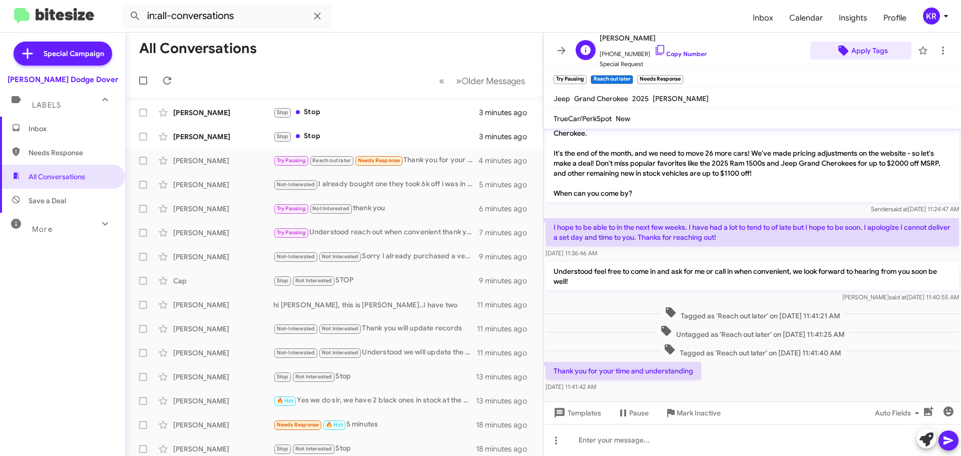
click at [838, 50] on icon at bounding box center [843, 51] width 10 height 10
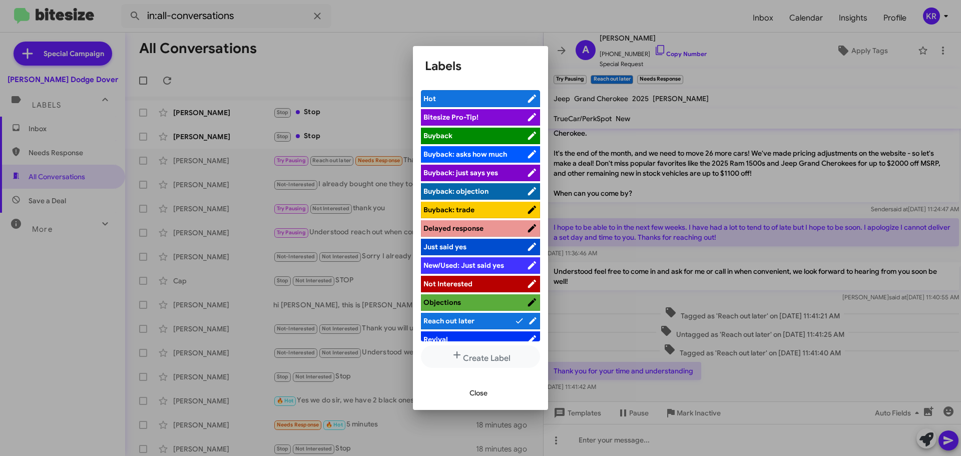
click at [441, 284] on span "Not Interested" at bounding box center [447, 283] width 49 height 9
click at [481, 400] on span "Close" at bounding box center [478, 393] width 18 height 18
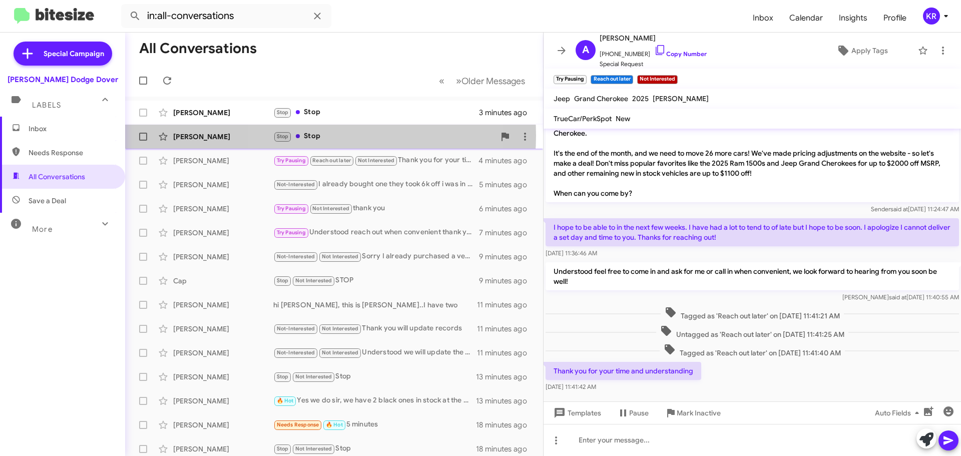
click at [328, 136] on div "Stop Stop" at bounding box center [384, 137] width 222 height 12
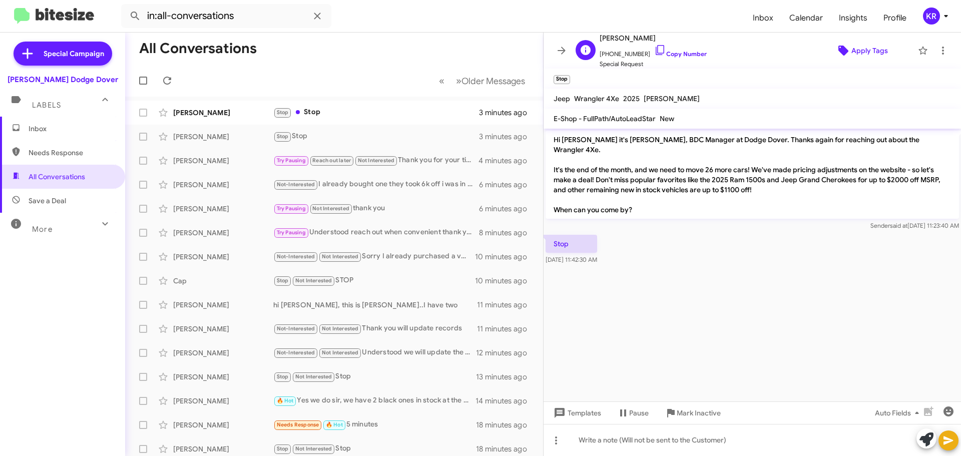
click at [863, 51] on span "Apply Tags" at bounding box center [869, 51] width 37 height 18
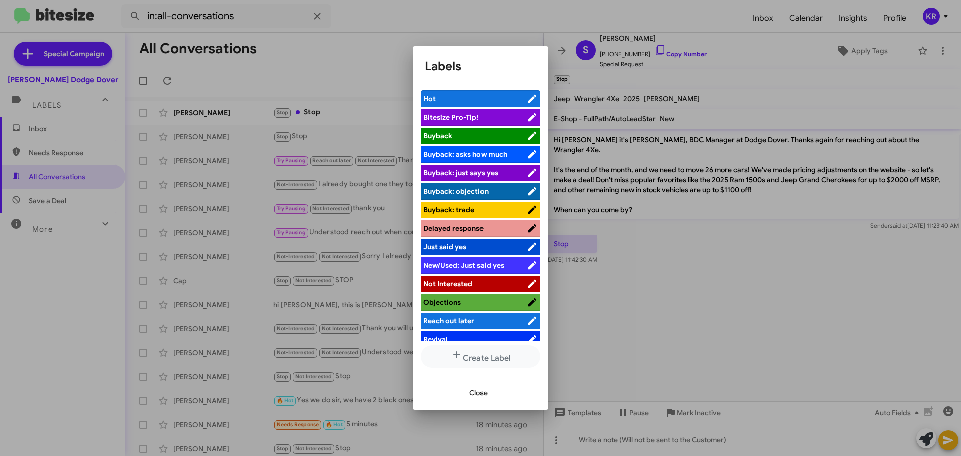
click at [448, 284] on span "Not Interested" at bounding box center [447, 283] width 49 height 9
click at [470, 390] on span "Close" at bounding box center [478, 393] width 18 height 18
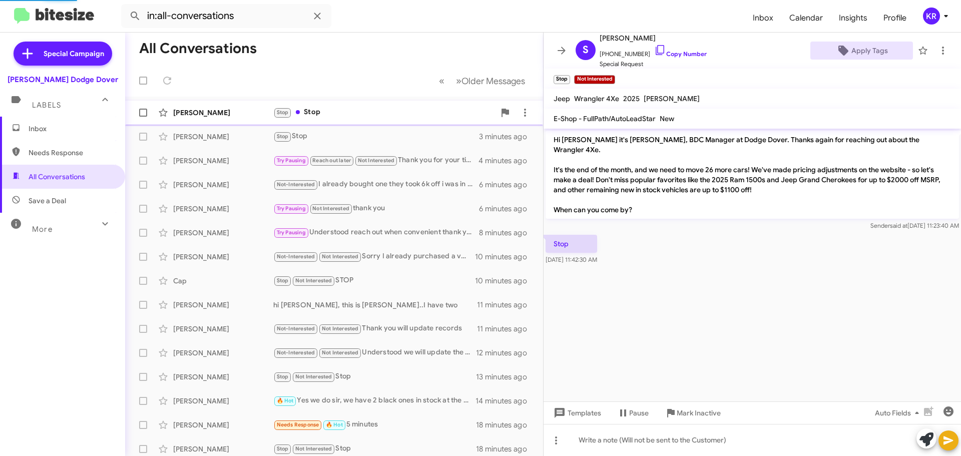
click at [332, 112] on div "Stop Stop" at bounding box center [384, 113] width 222 height 12
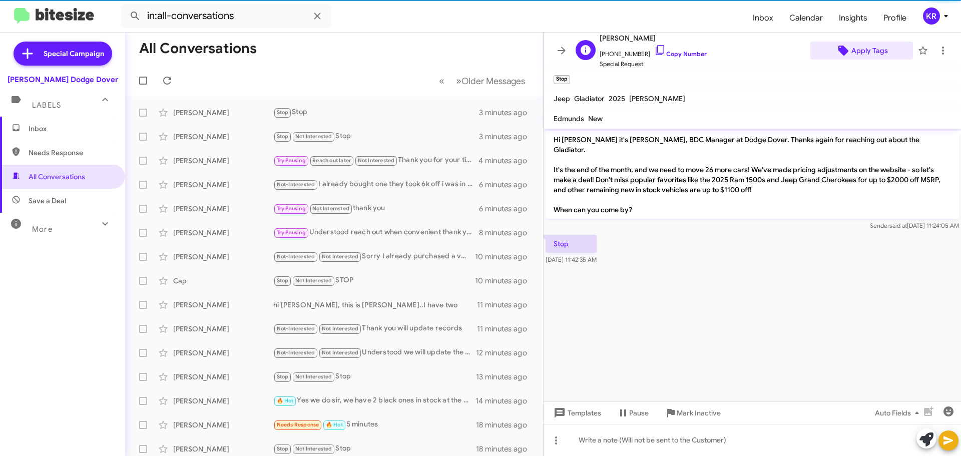
click at [858, 46] on span "Apply Tags" at bounding box center [869, 51] width 37 height 18
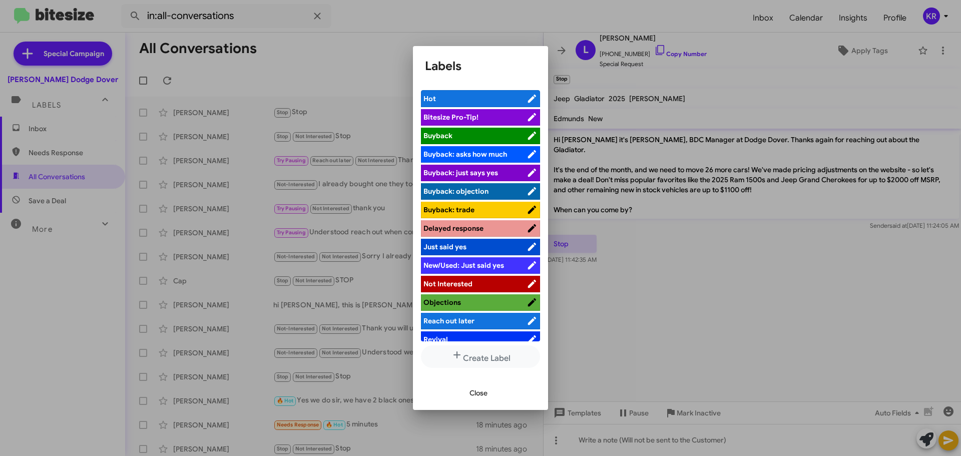
click at [462, 280] on span "Not Interested" at bounding box center [447, 283] width 49 height 9
click at [474, 406] on div "Close" at bounding box center [480, 393] width 111 height 34
click at [478, 398] on span "Close" at bounding box center [478, 393] width 18 height 18
